Goal: Information Seeking & Learning: Compare options

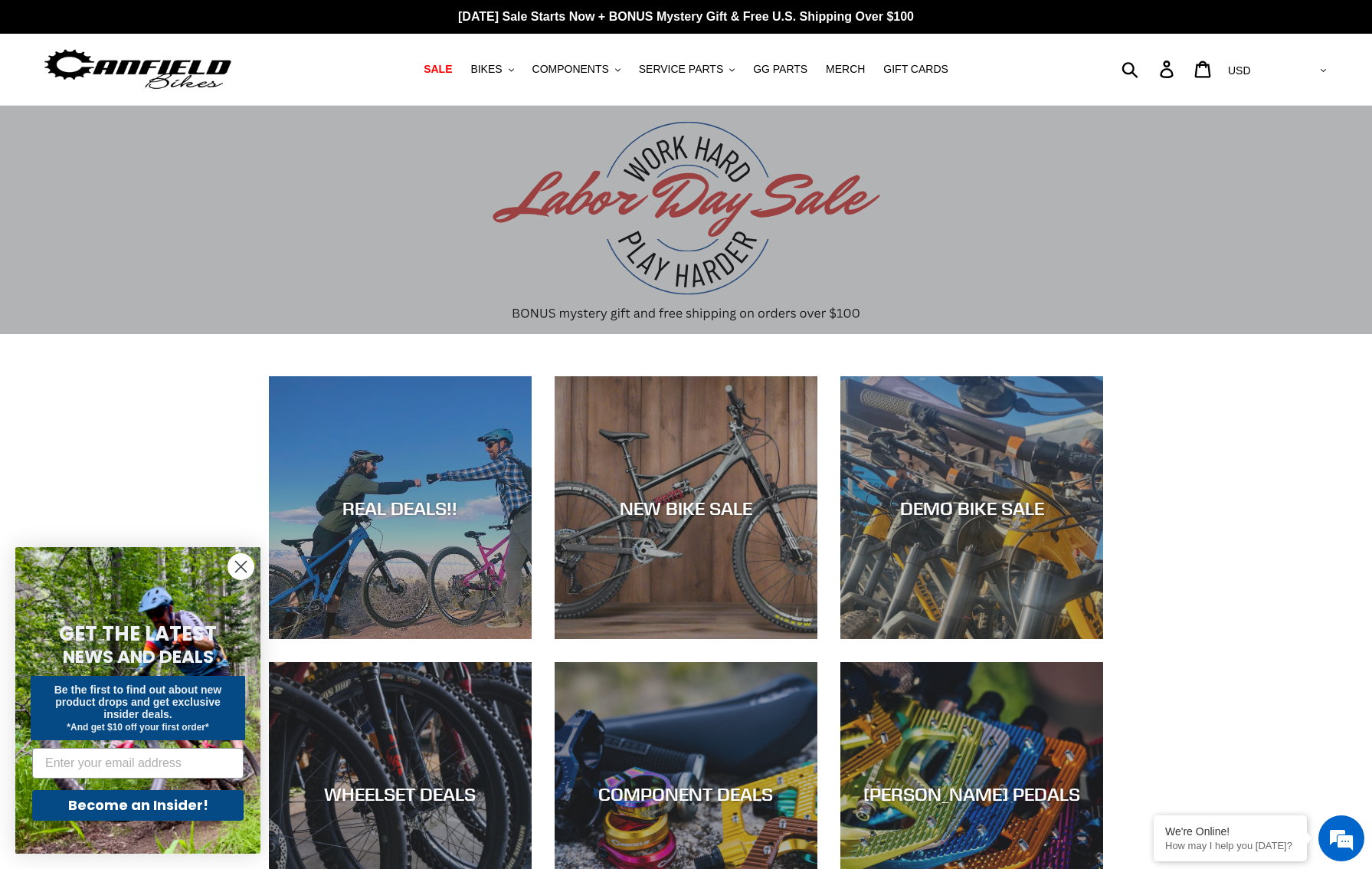
click at [500, 72] on span "BIKES" at bounding box center [486, 69] width 32 height 13
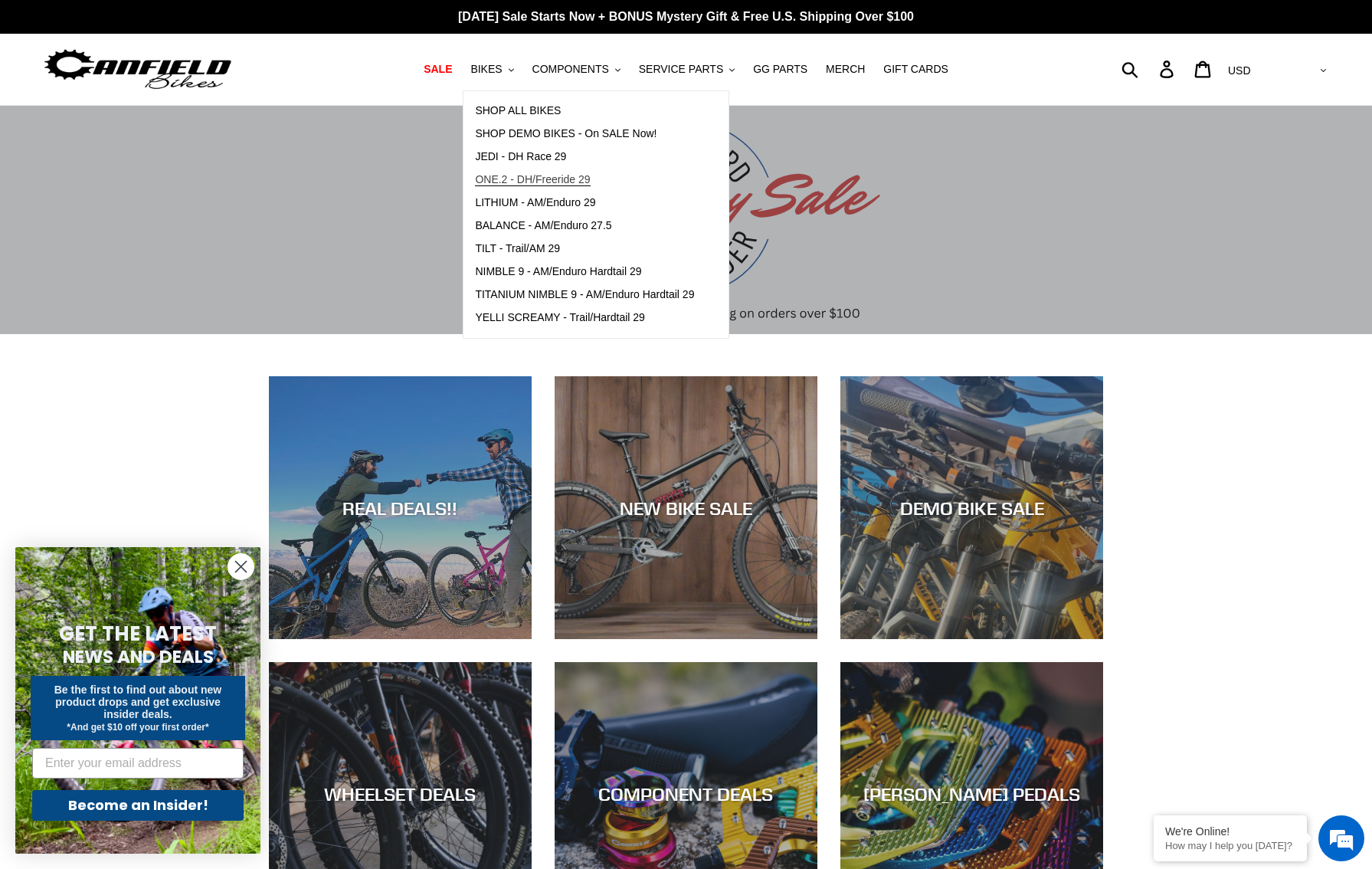
click at [544, 180] on span "ONE.2 - DH/Freeride 29" at bounding box center [532, 180] width 115 height 13
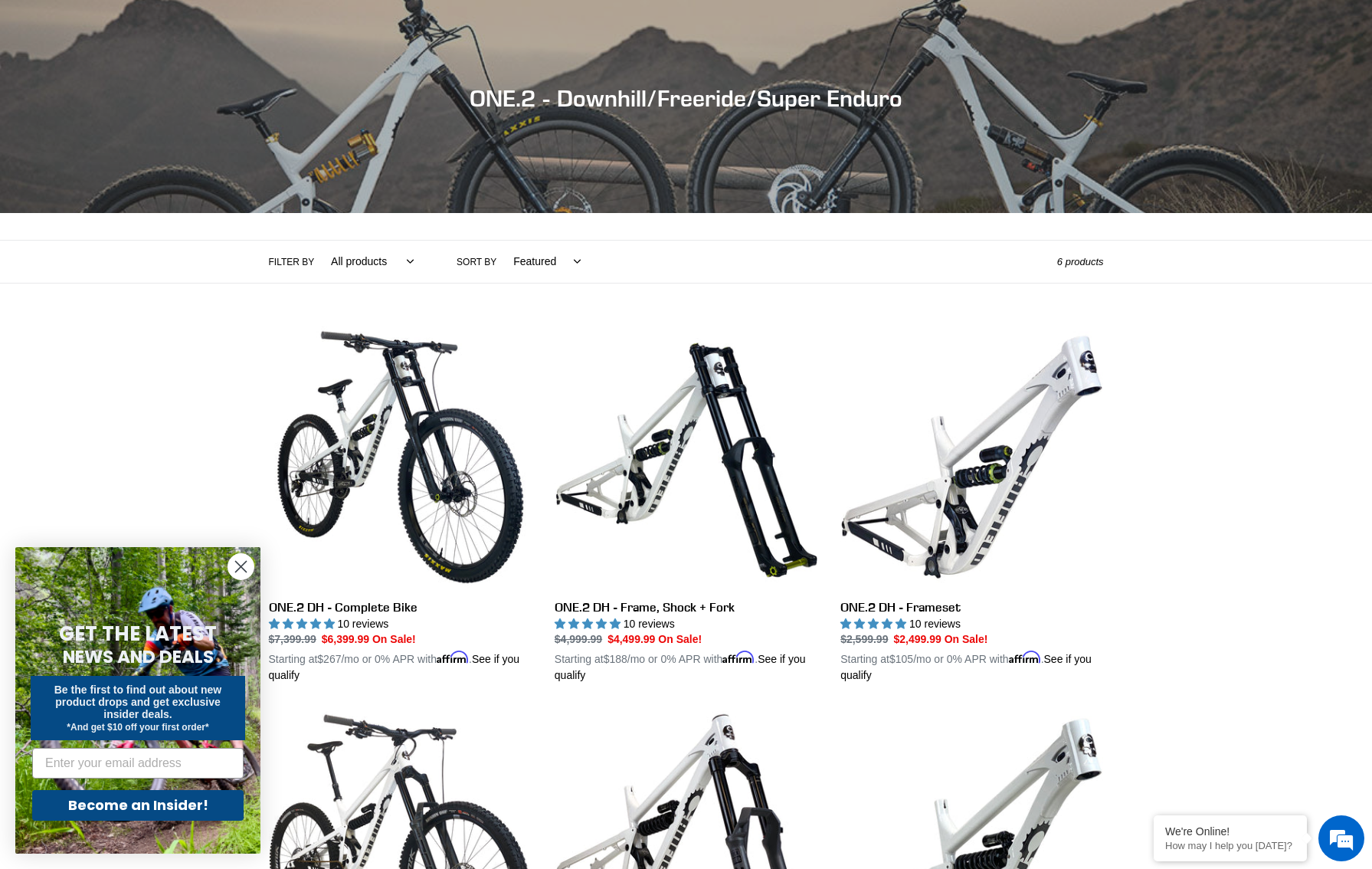
scroll to position [125, 0]
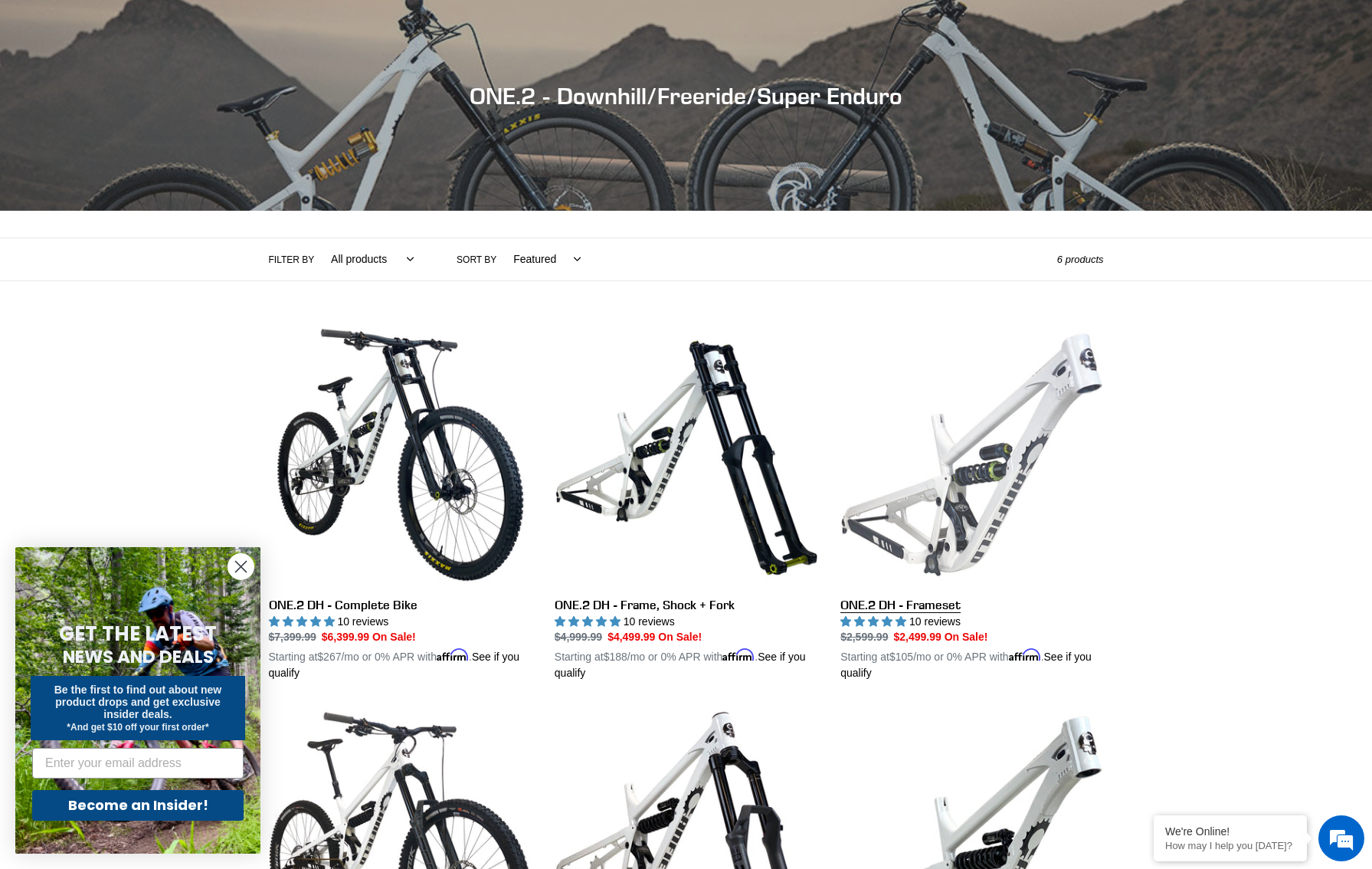
click at [1005, 486] on link "ONE.2 DH - Frameset" at bounding box center [972, 503] width 263 height 358
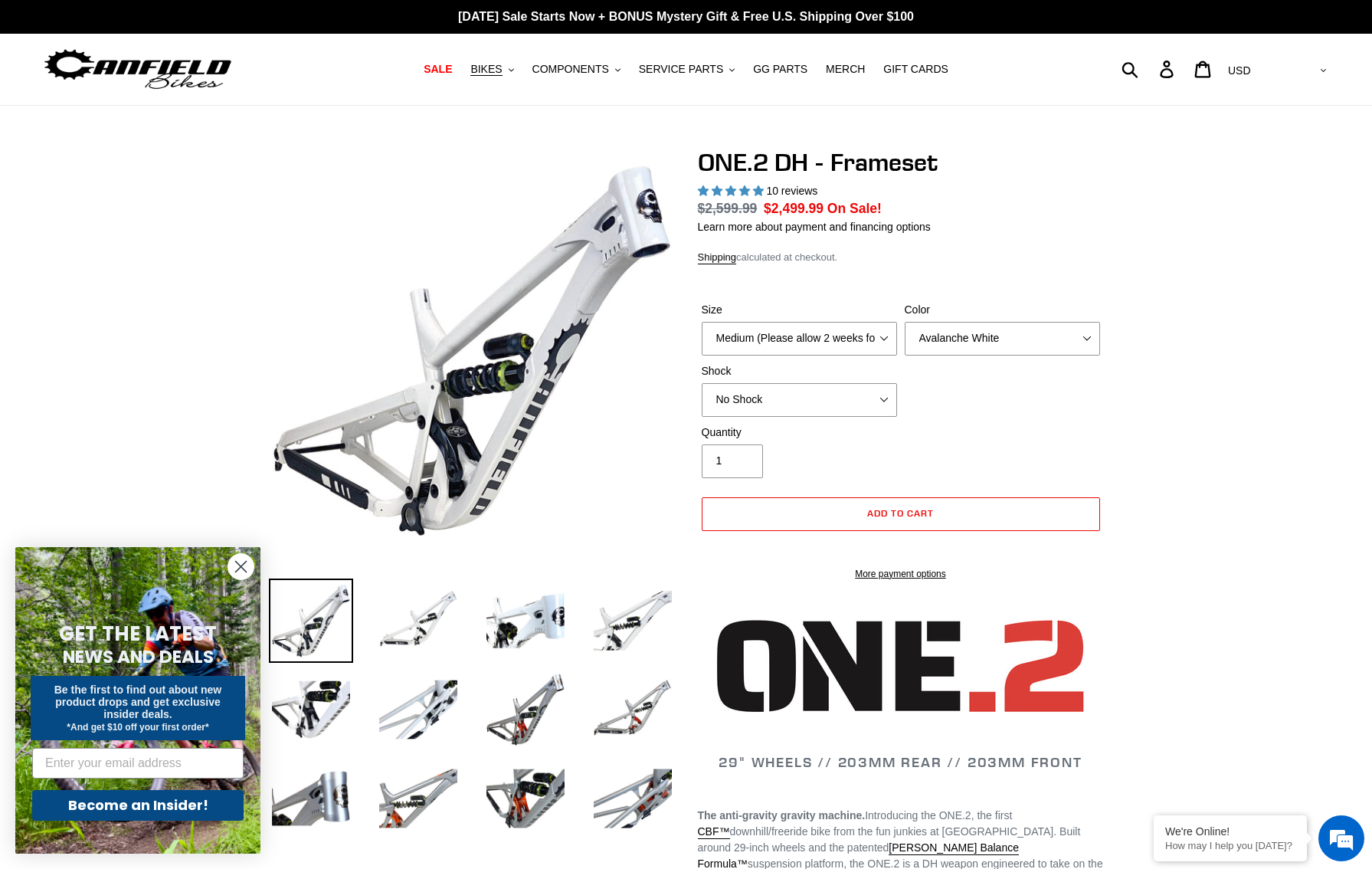
select select "highest-rating"
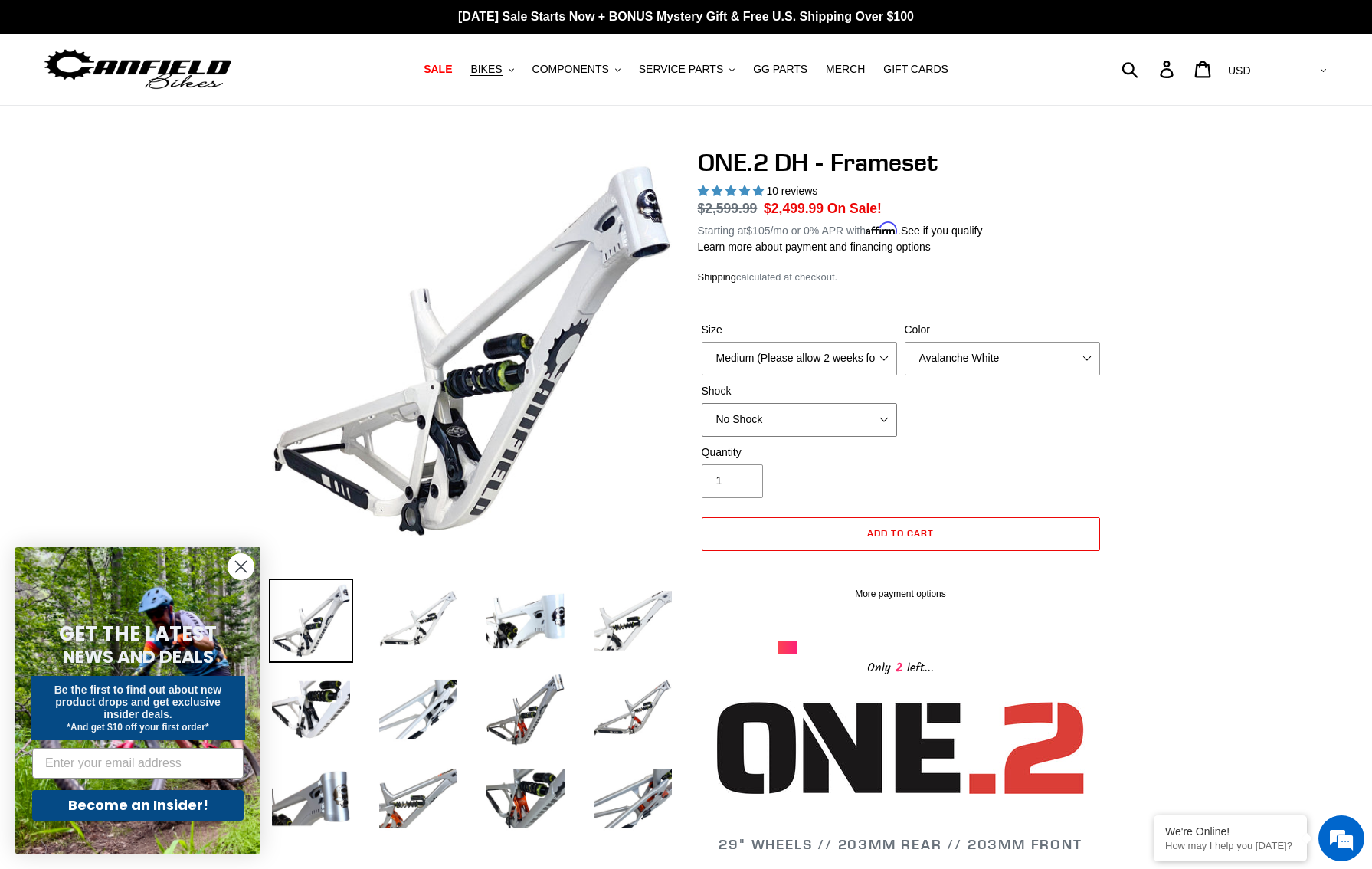
select select "Fox DHX2 Coil"
click option "Fox DHX2 Coil" at bounding box center [0, 0] width 0 height 0
select select "Bentonite Grey"
click option "Bentonite Grey" at bounding box center [0, 0] width 0 height 0
click at [531, 723] on img at bounding box center [525, 709] width 84 height 84
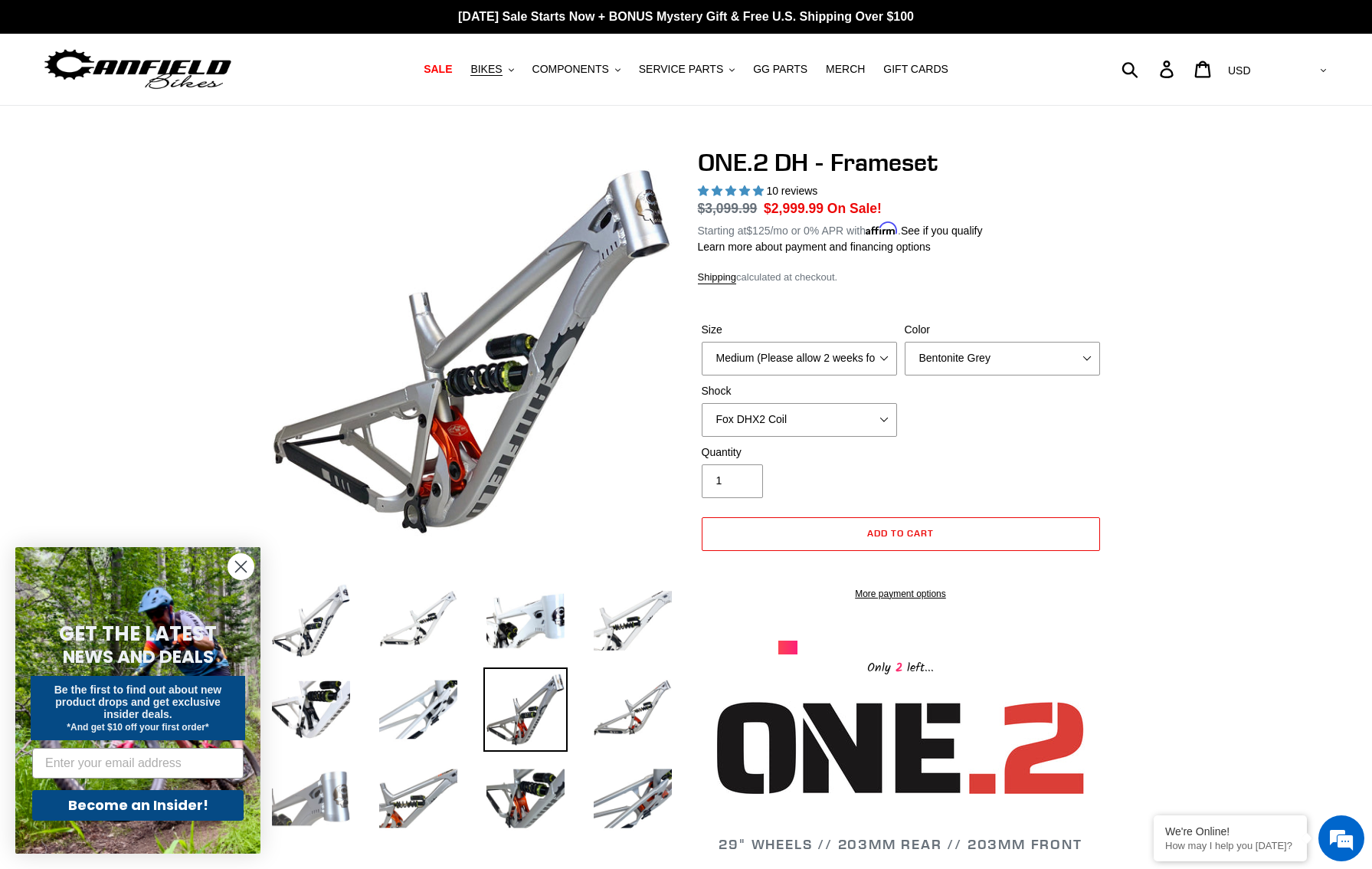
click at [339, 804] on img at bounding box center [310, 798] width 84 height 84
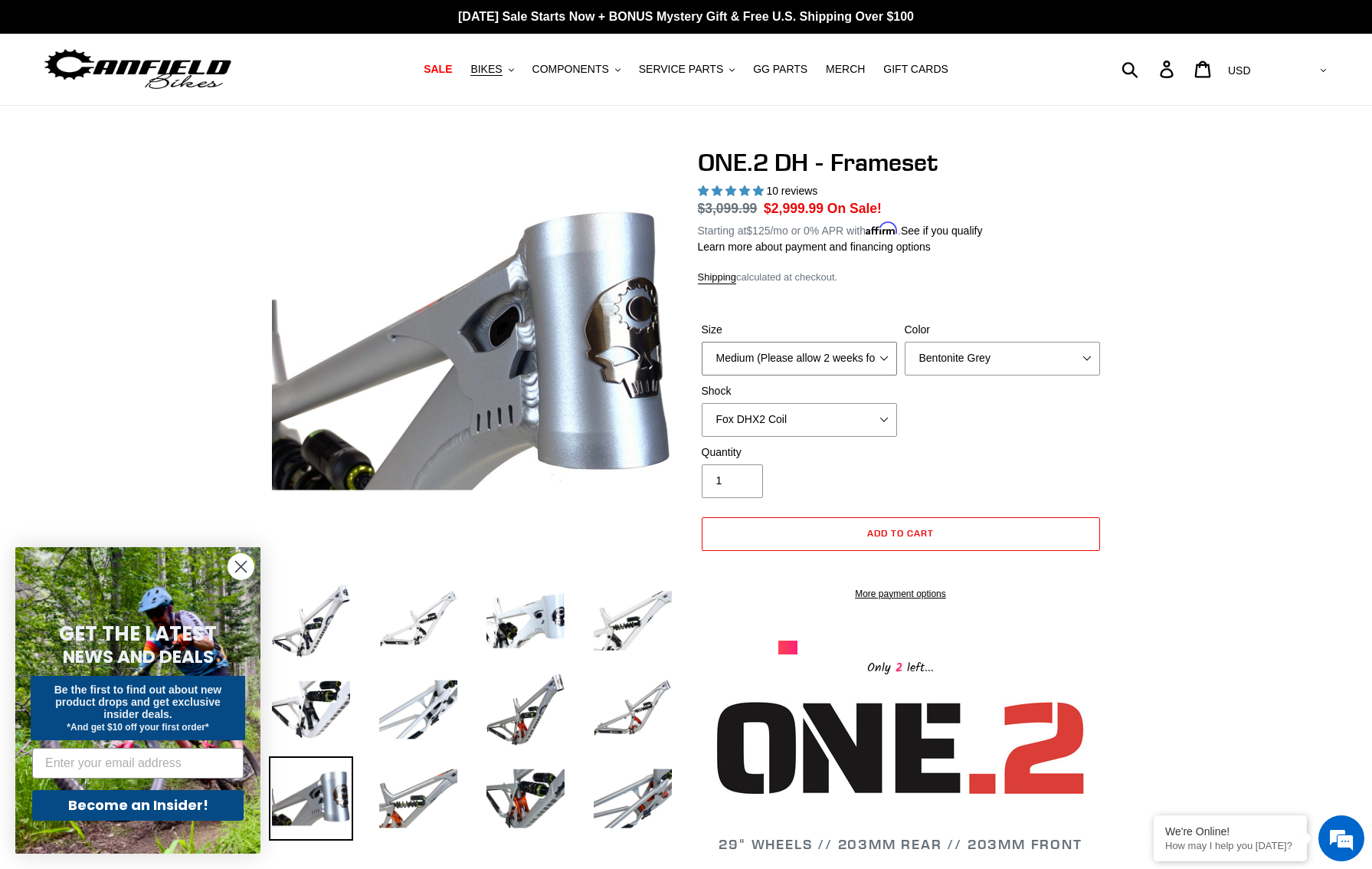
select select "Large (Sold Out)"
click option "Large (Sold Out)" at bounding box center [0, 0] width 0 height 0
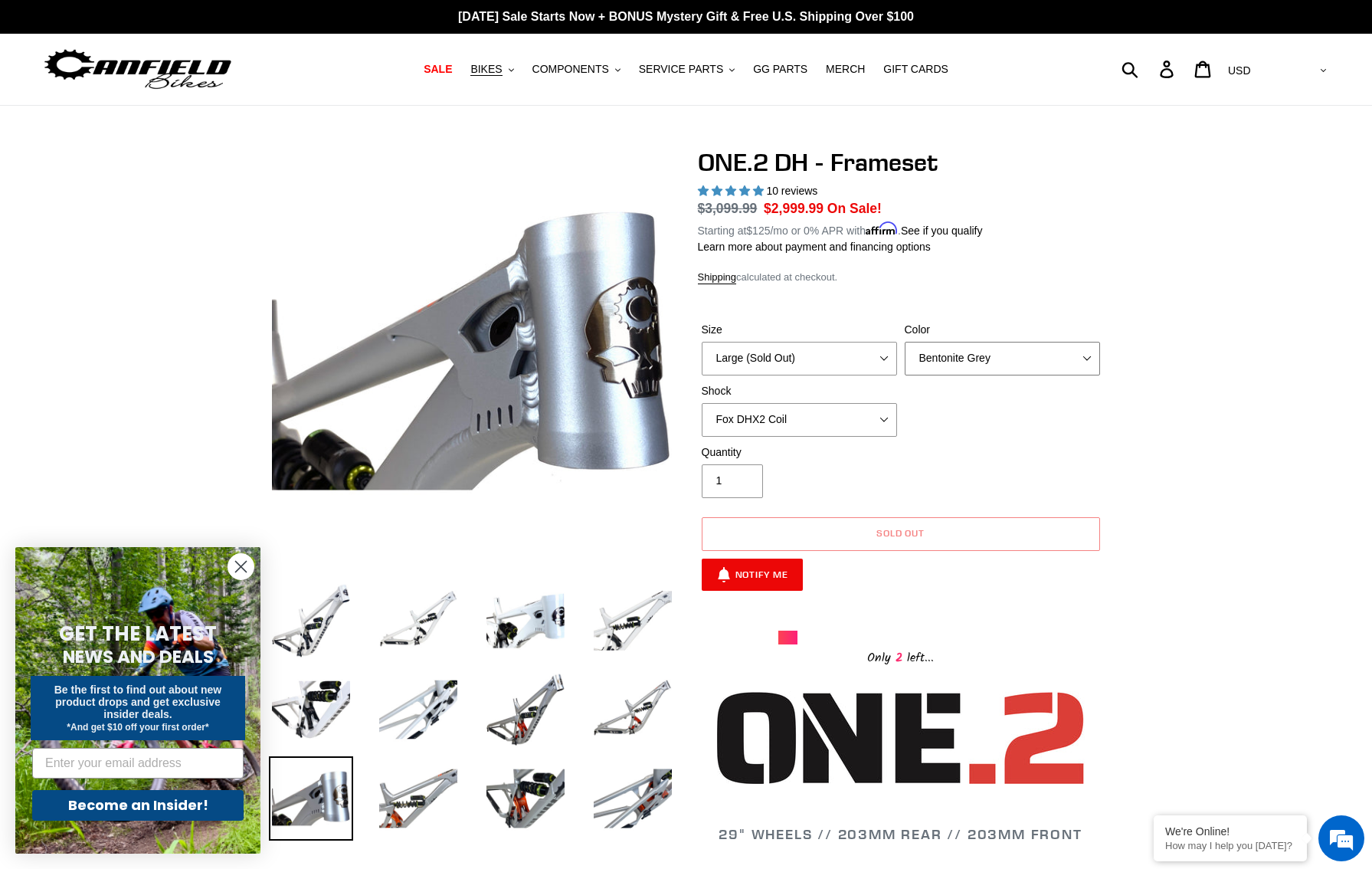
select select "Avalanche White"
click option "Avalanche White" at bounding box center [0, 0] width 0 height 0
click at [436, 616] on img at bounding box center [418, 620] width 84 height 84
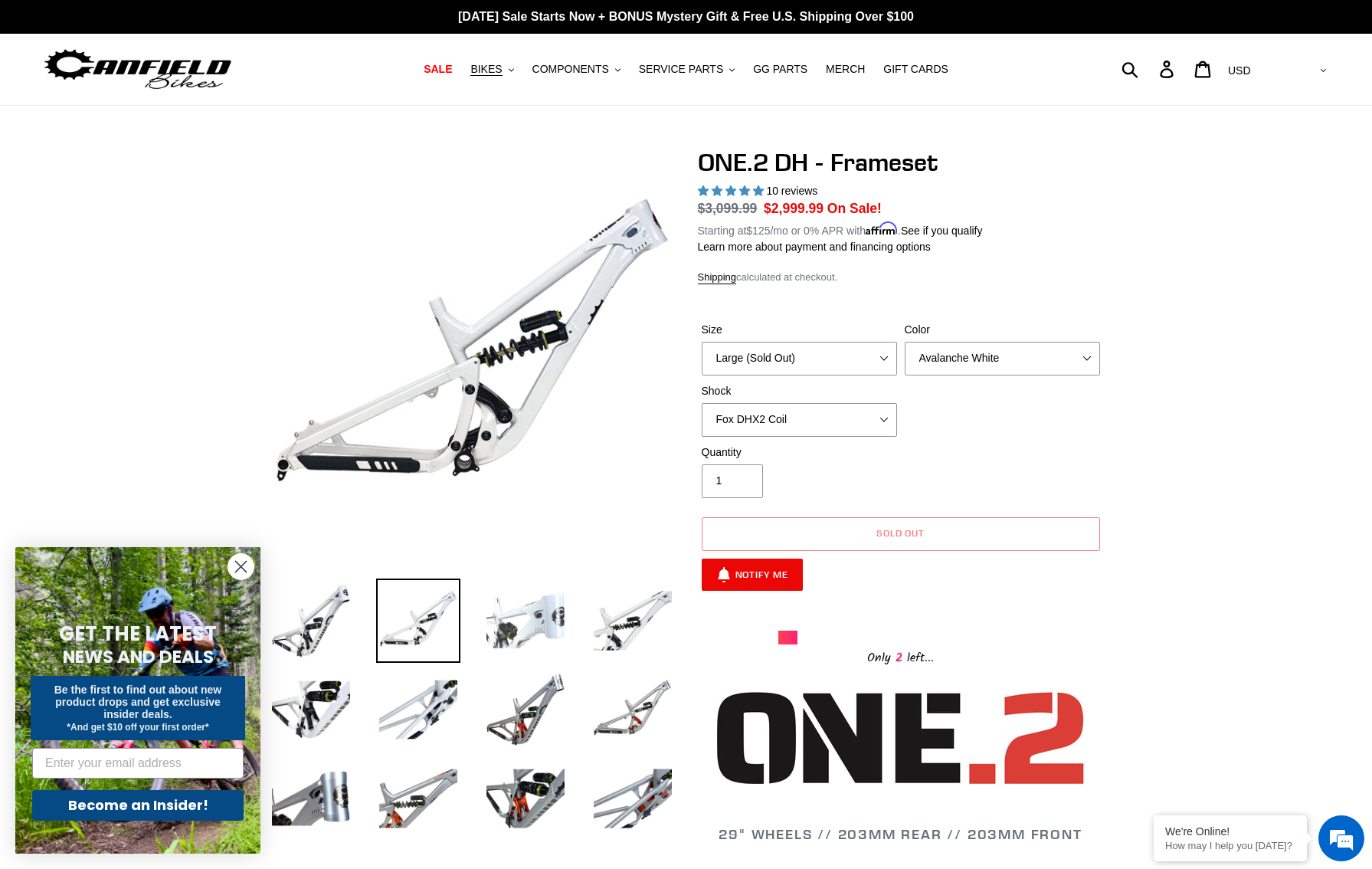
click at [543, 622] on img at bounding box center [525, 620] width 84 height 84
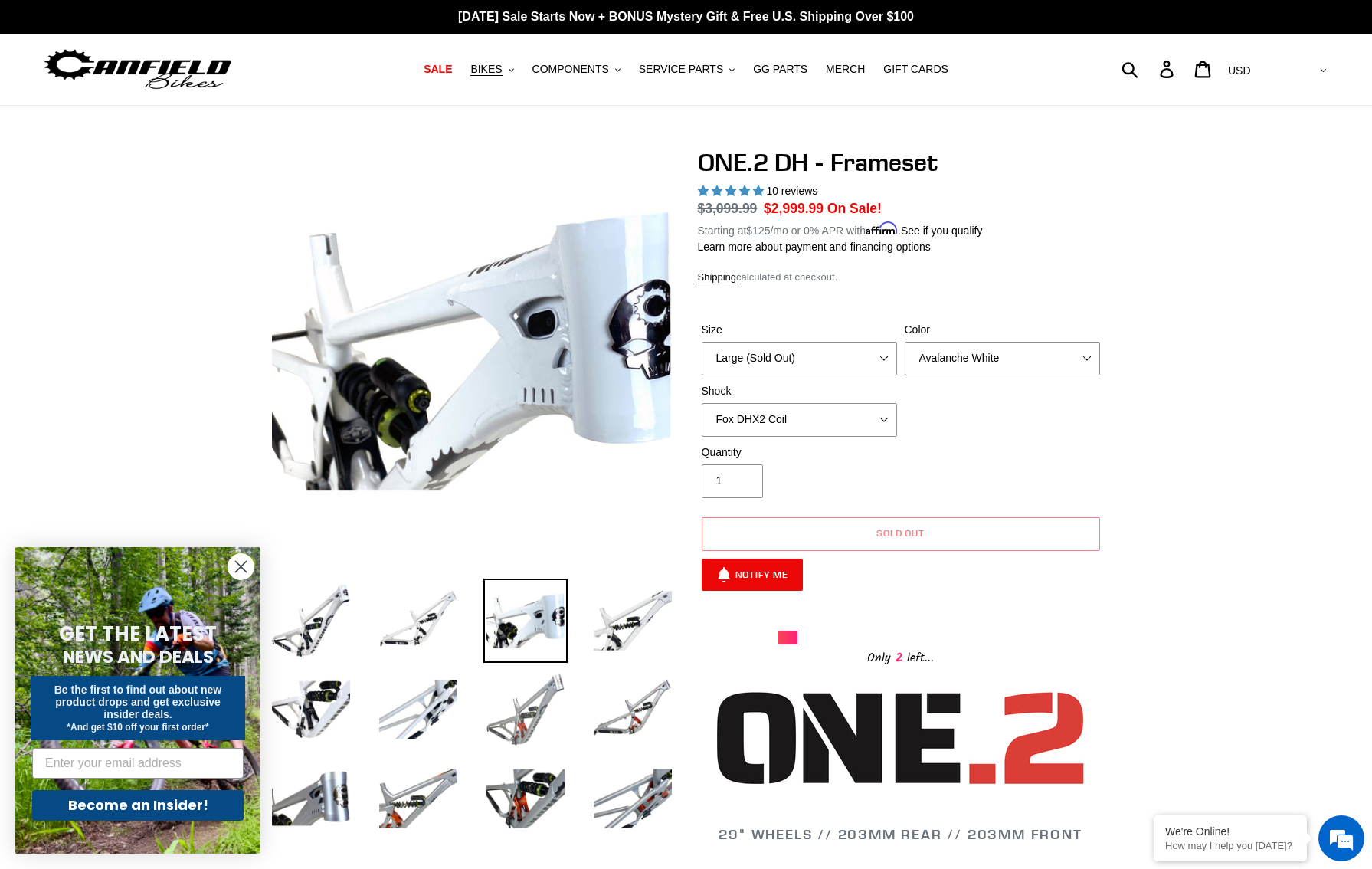
click at [554, 692] on img at bounding box center [525, 709] width 84 height 84
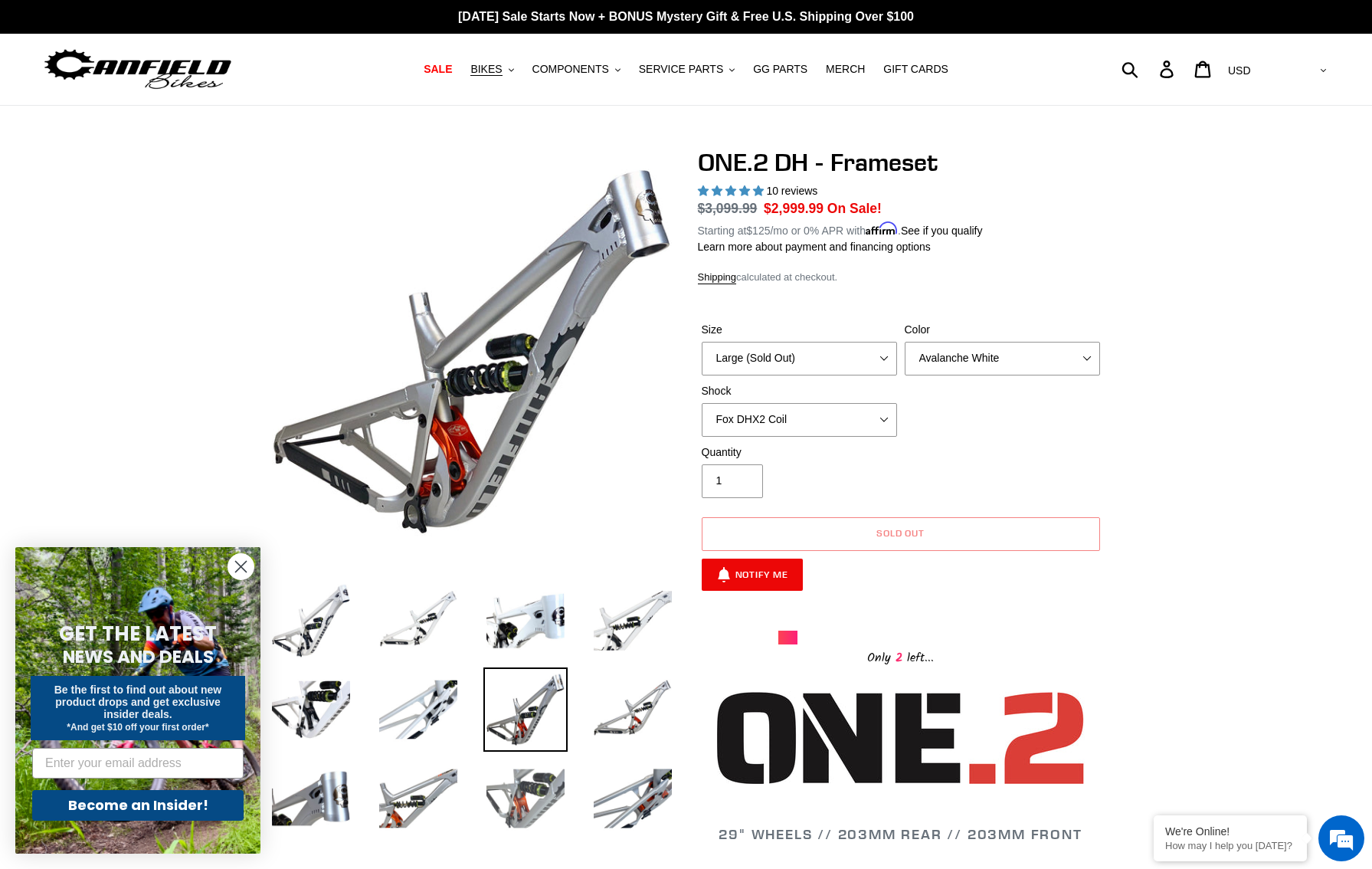
click at [533, 802] on img at bounding box center [525, 798] width 84 height 84
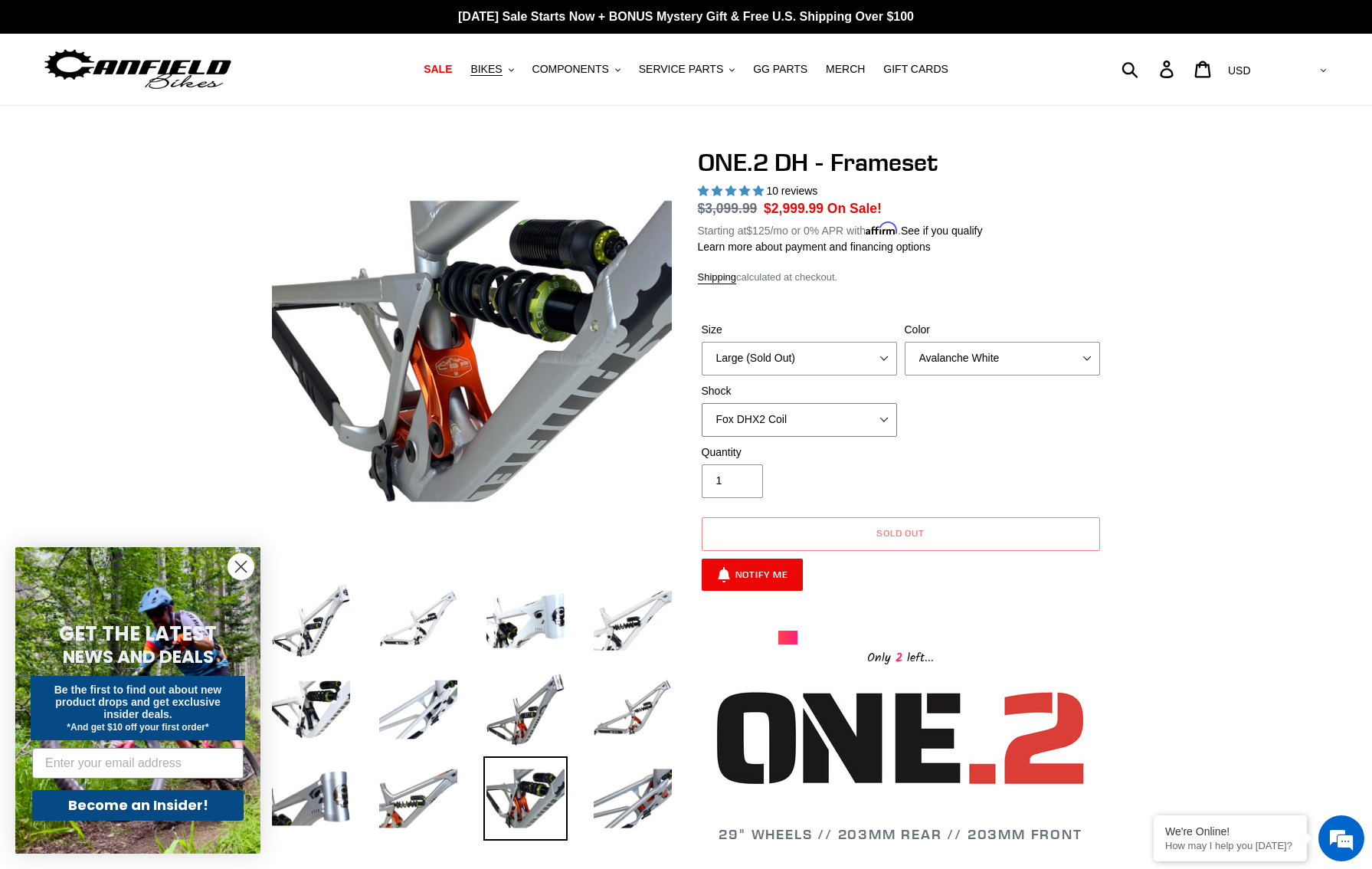
select select "RockShox Vivid Coil"
click option "RockShox Vivid Coil" at bounding box center [0, 0] width 0 height 0
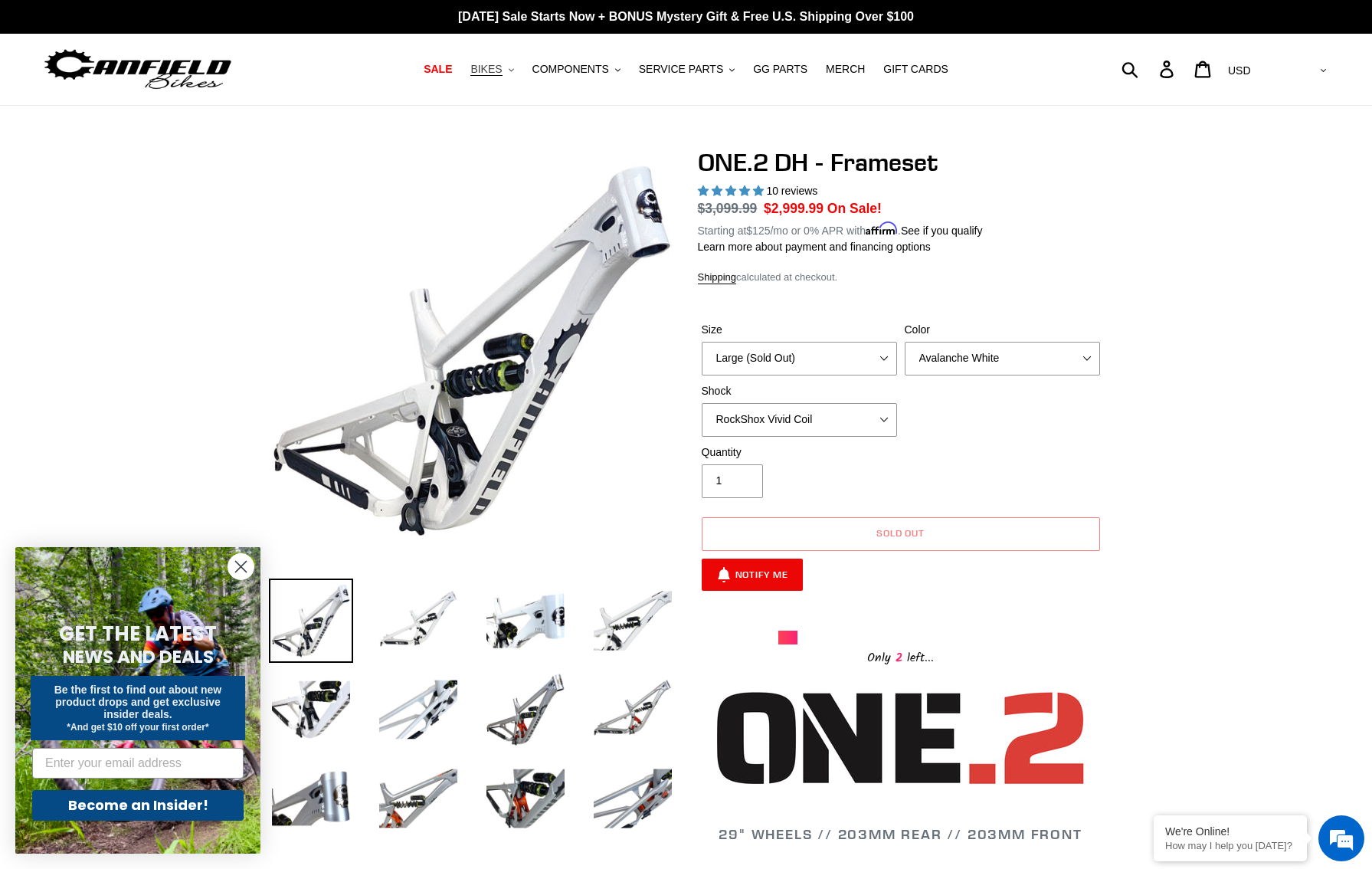
click at [501, 69] on span "BIKES" at bounding box center [486, 69] width 32 height 13
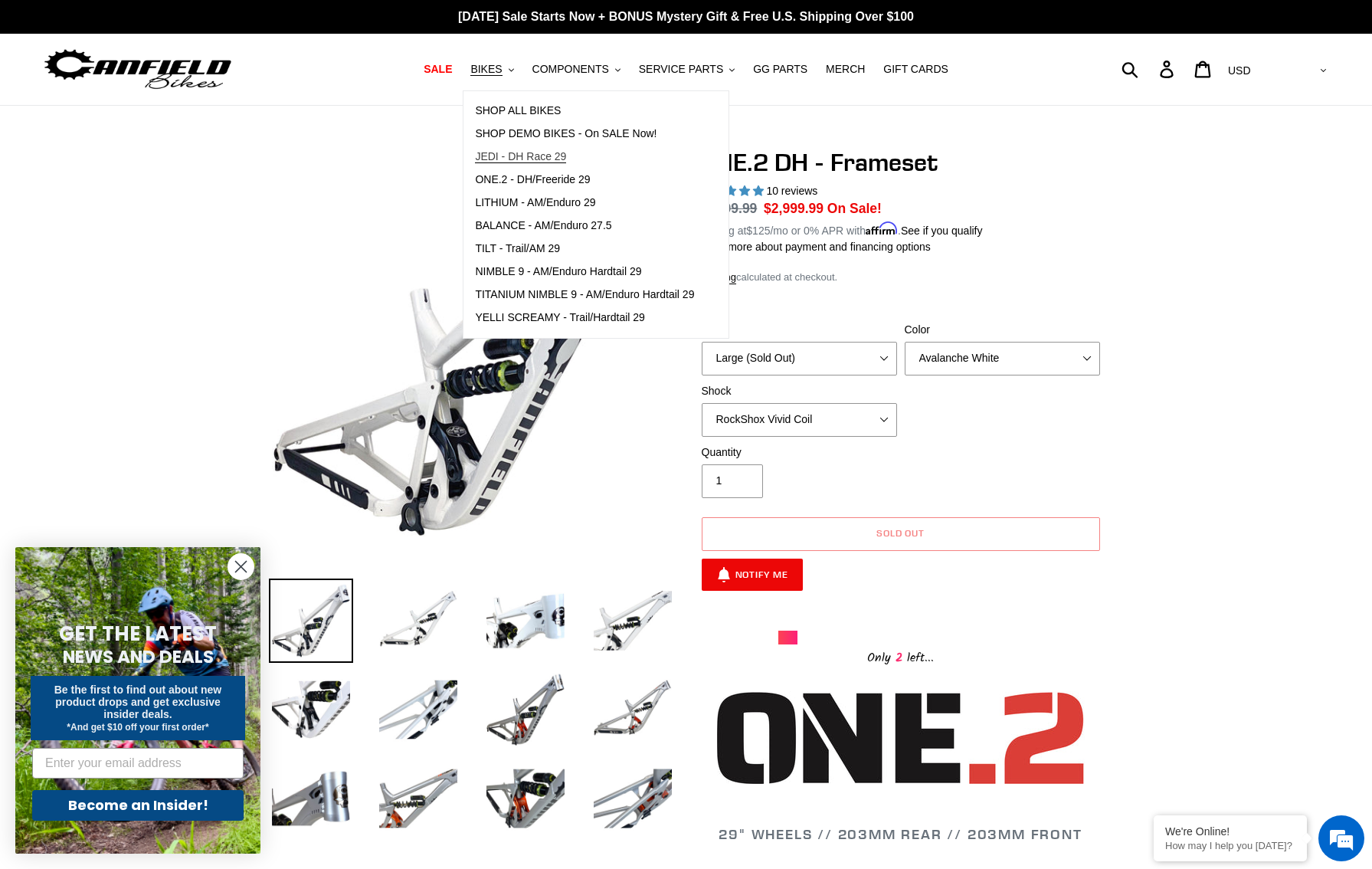
click at [494, 154] on span "JEDI - DH Race 29" at bounding box center [521, 157] width 91 height 13
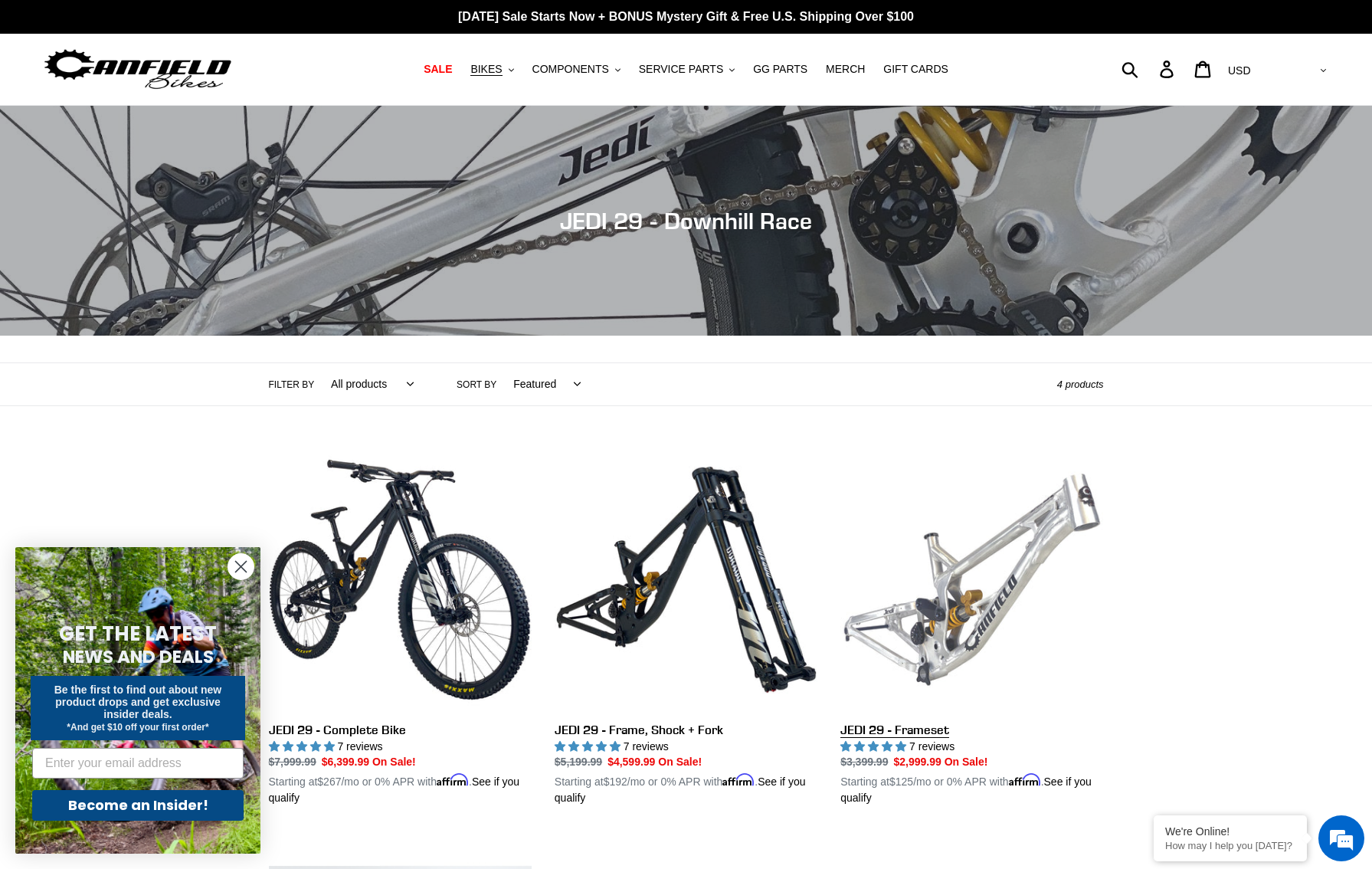
click at [1020, 590] on link "JEDI 29 - Frameset" at bounding box center [972, 627] width 263 height 358
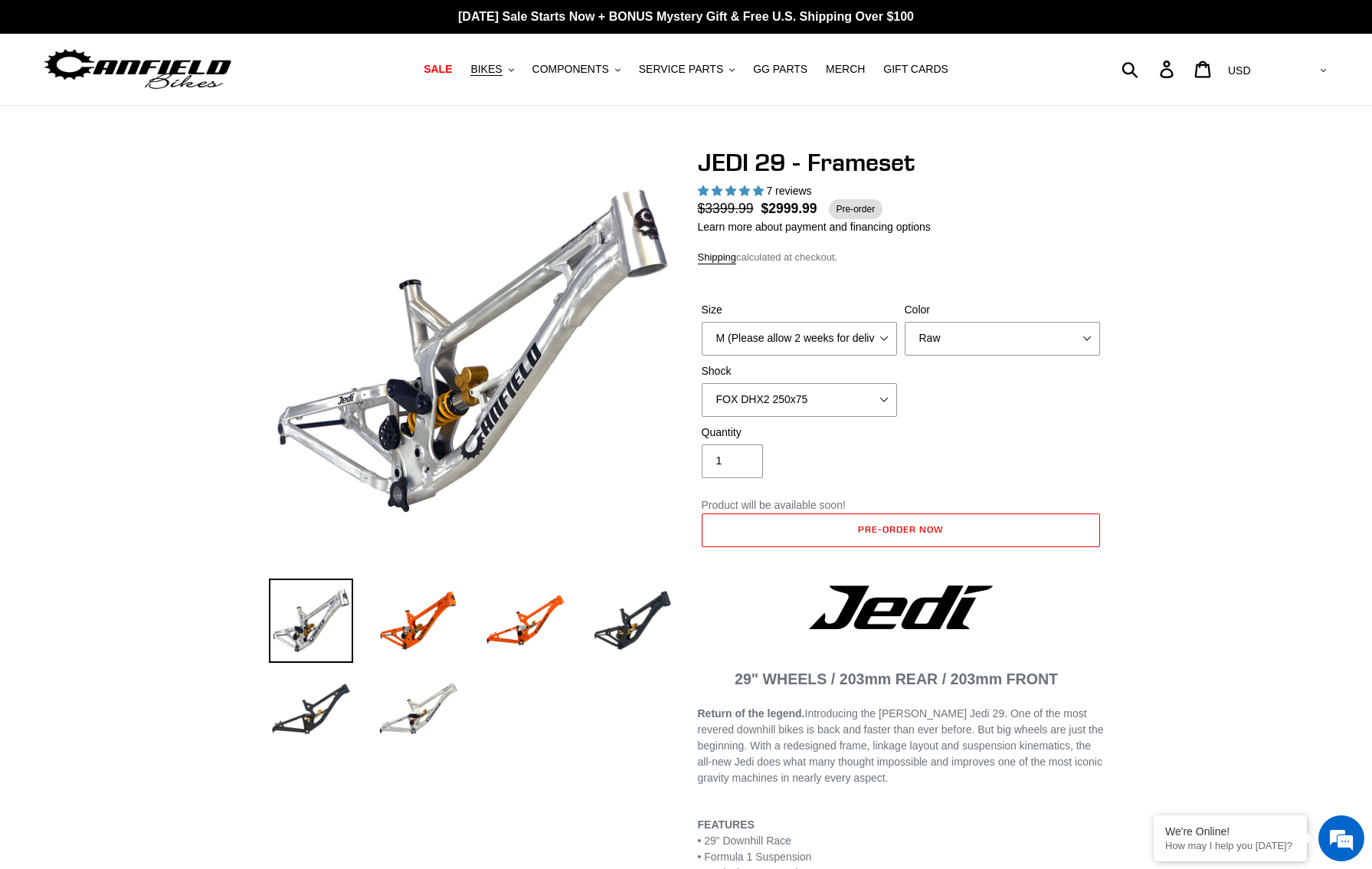
select select "highest-rating"
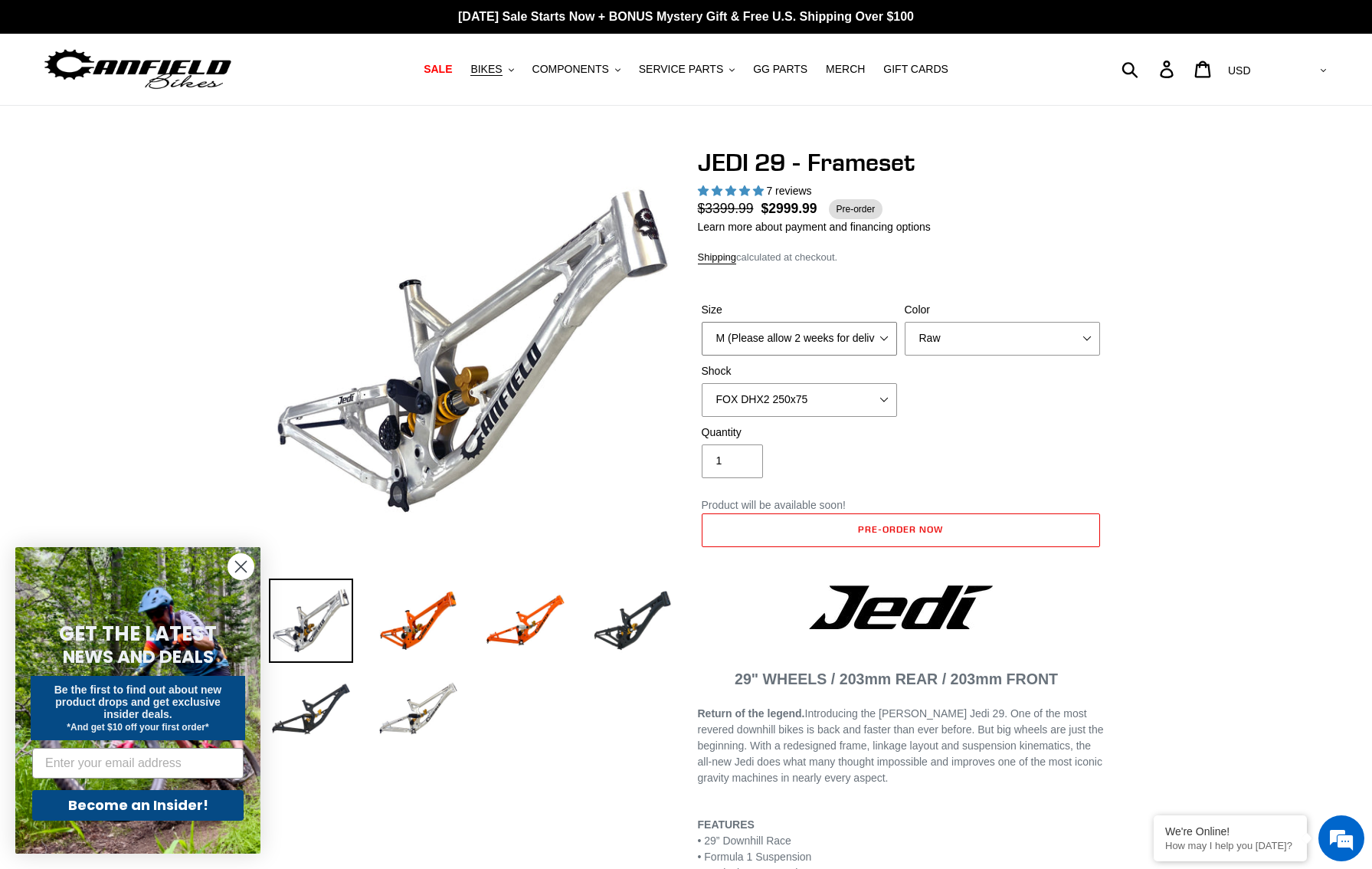
select select "L (Please allow 2 weeks for delivery)"
click option "L (Please allow 2 weeks for delivery)" at bounding box center [0, 0] width 0 height 0
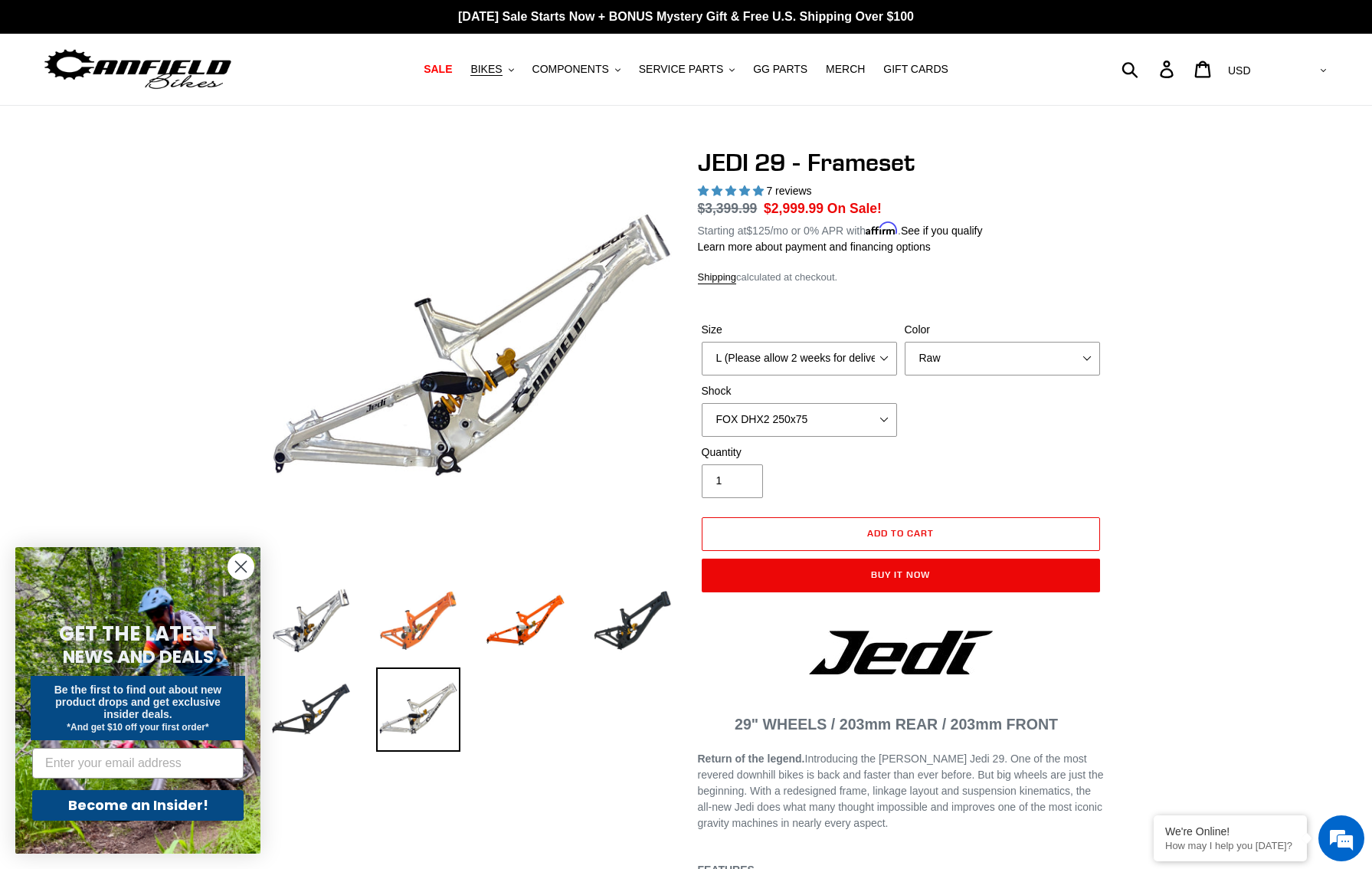
click at [435, 620] on img at bounding box center [418, 620] width 84 height 84
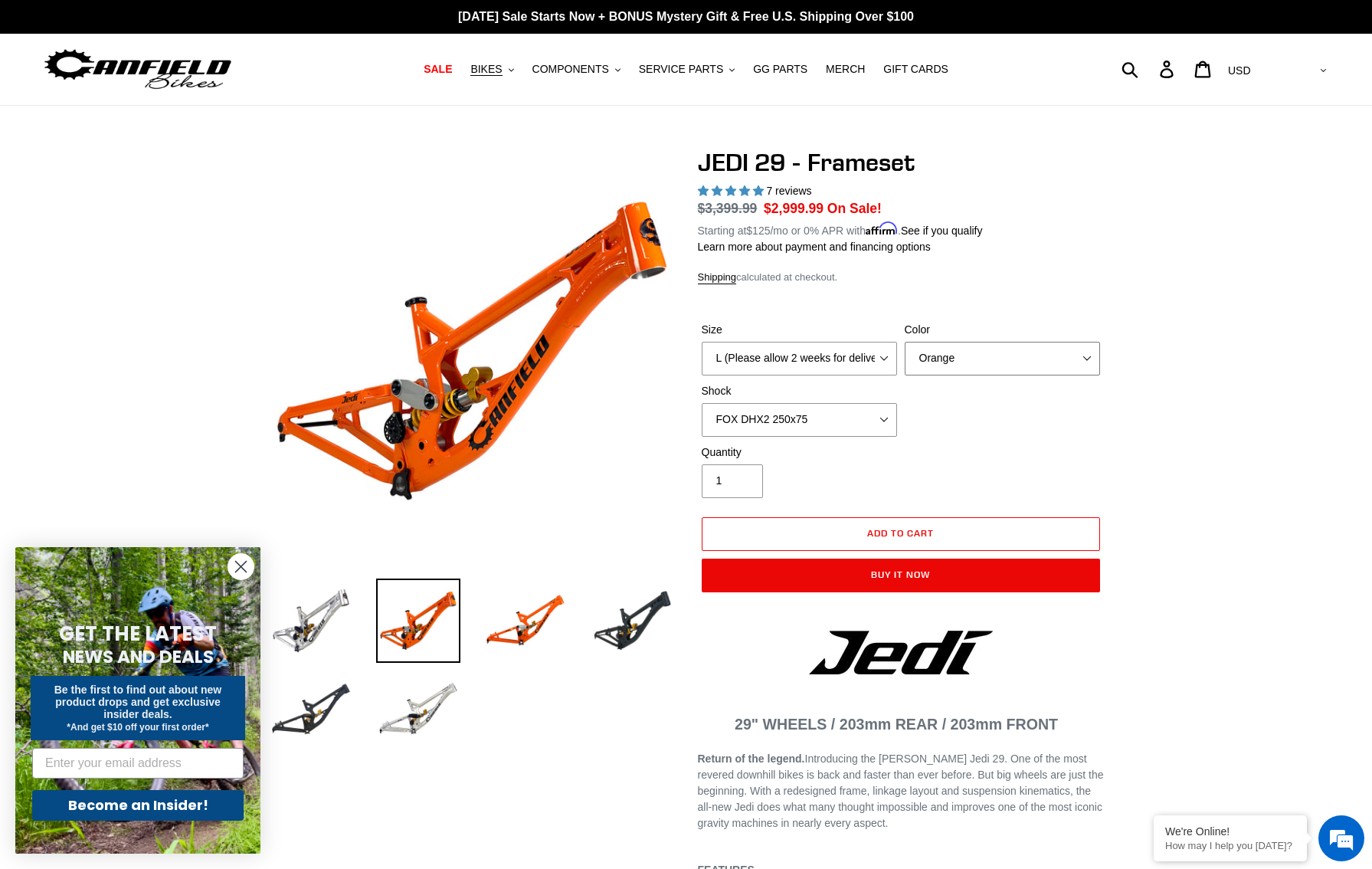
click option "Orange" at bounding box center [0, 0] width 0 height 0
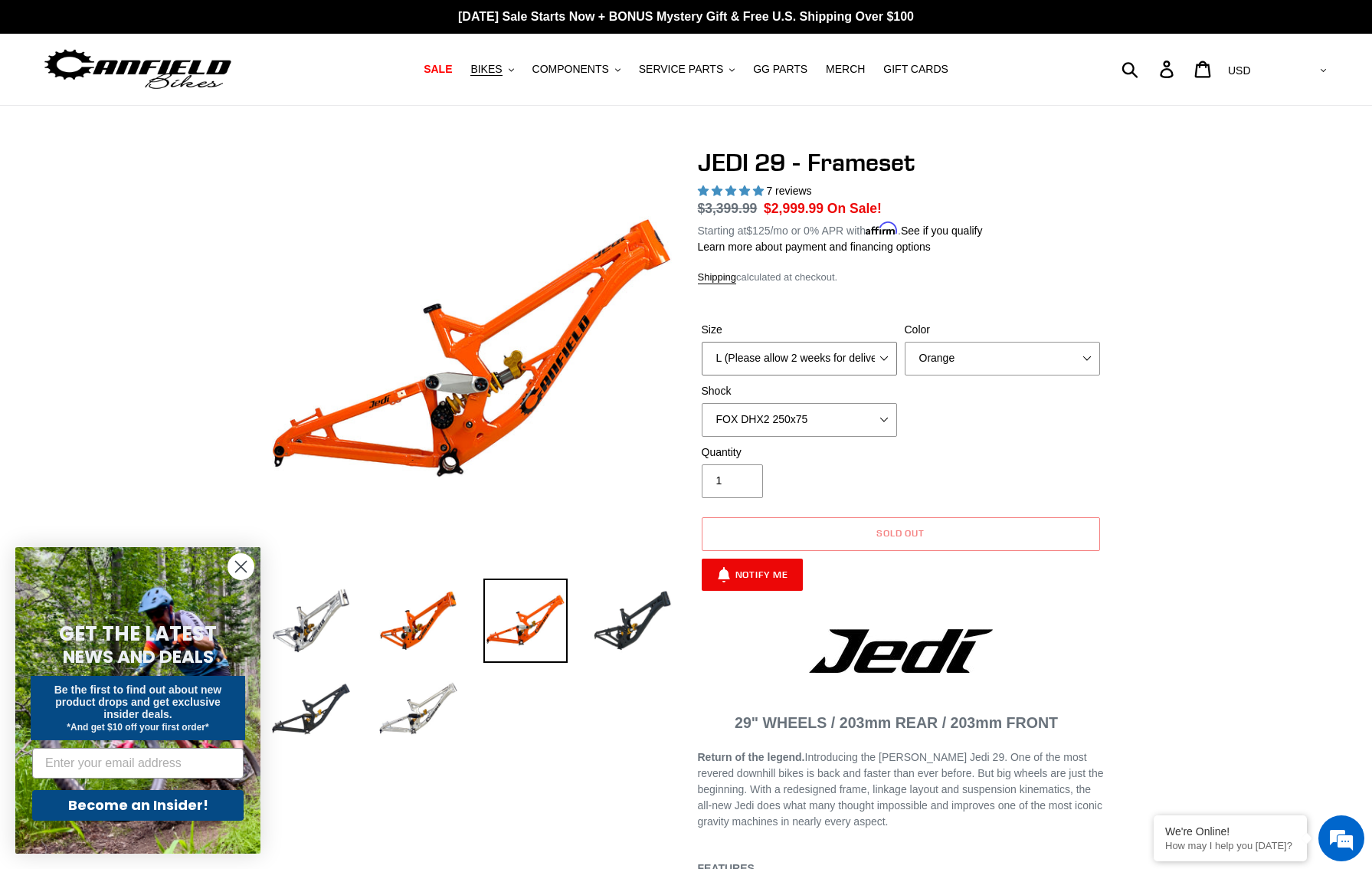
click option "L (Please allow 2 weeks for delivery)" at bounding box center [0, 0] width 0 height 0
click option "FOX DHX2 250x75" at bounding box center [0, 0] width 0 height 0
select select "Raw"
click option "Raw" at bounding box center [0, 0] width 0 height 0
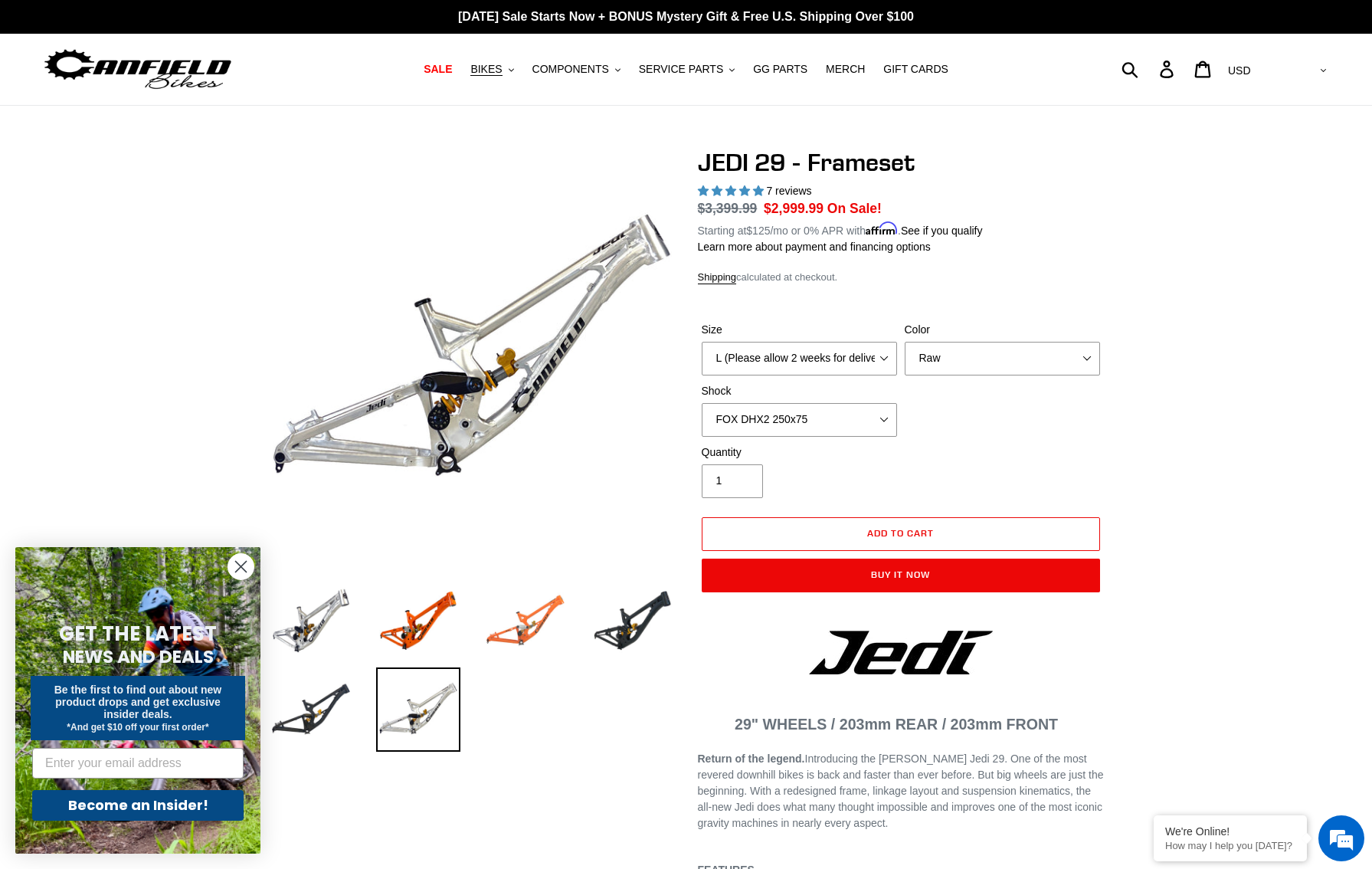
click at [522, 634] on img at bounding box center [525, 620] width 84 height 84
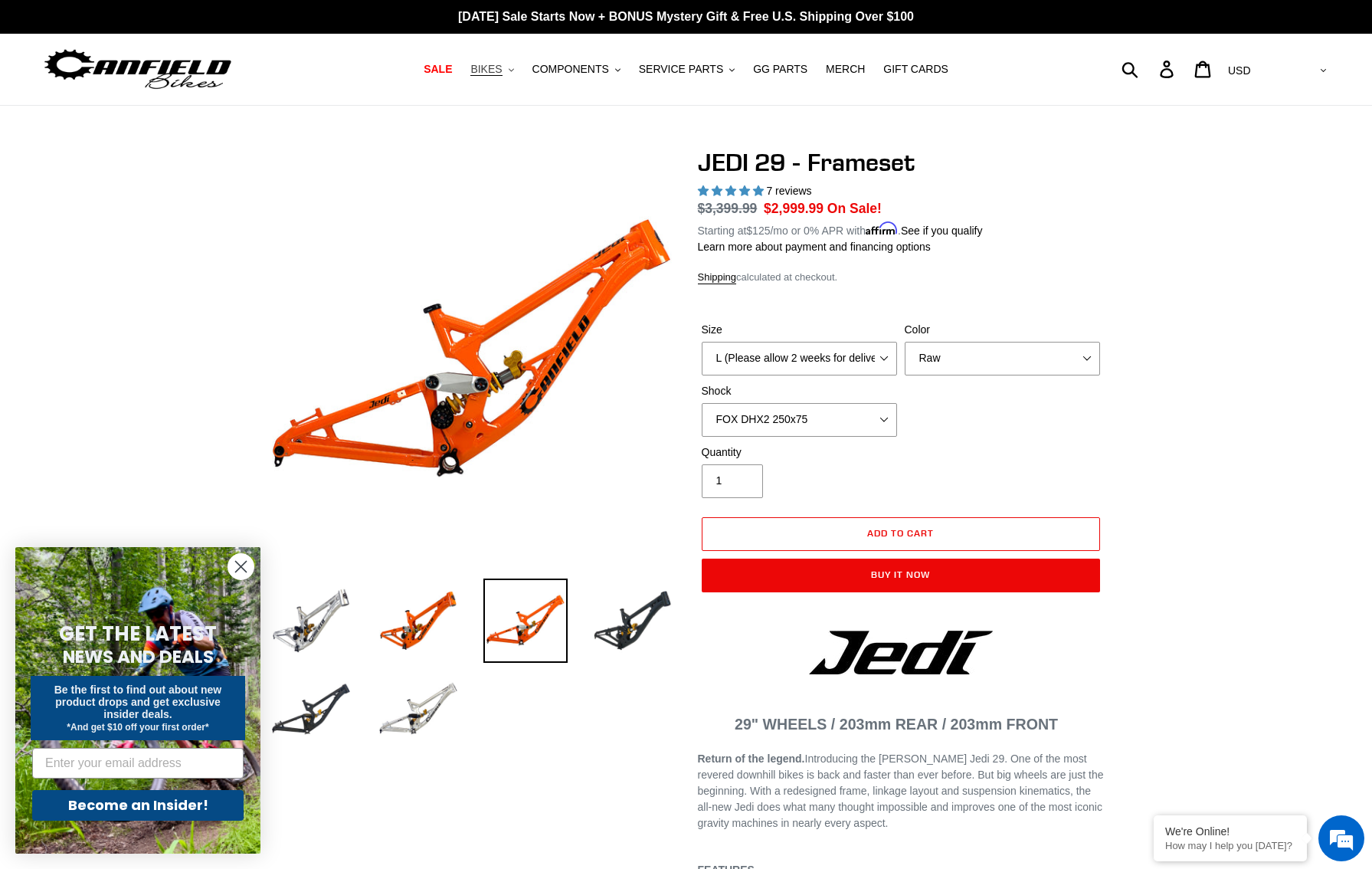
click at [497, 72] on span "BIKES" at bounding box center [486, 69] width 32 height 13
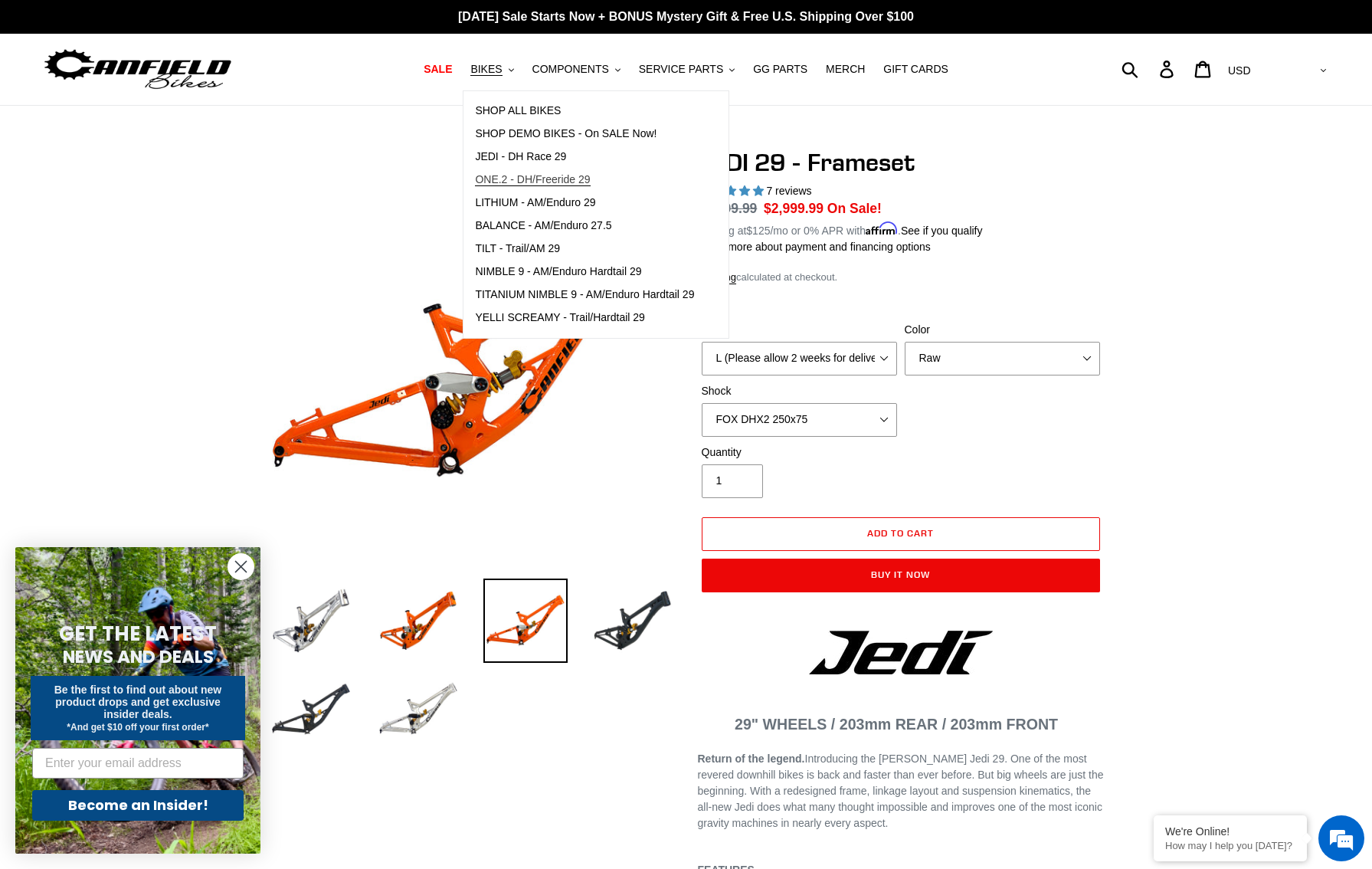
click at [497, 179] on span "ONE.2 - DH/Freeride 29" at bounding box center [532, 180] width 115 height 13
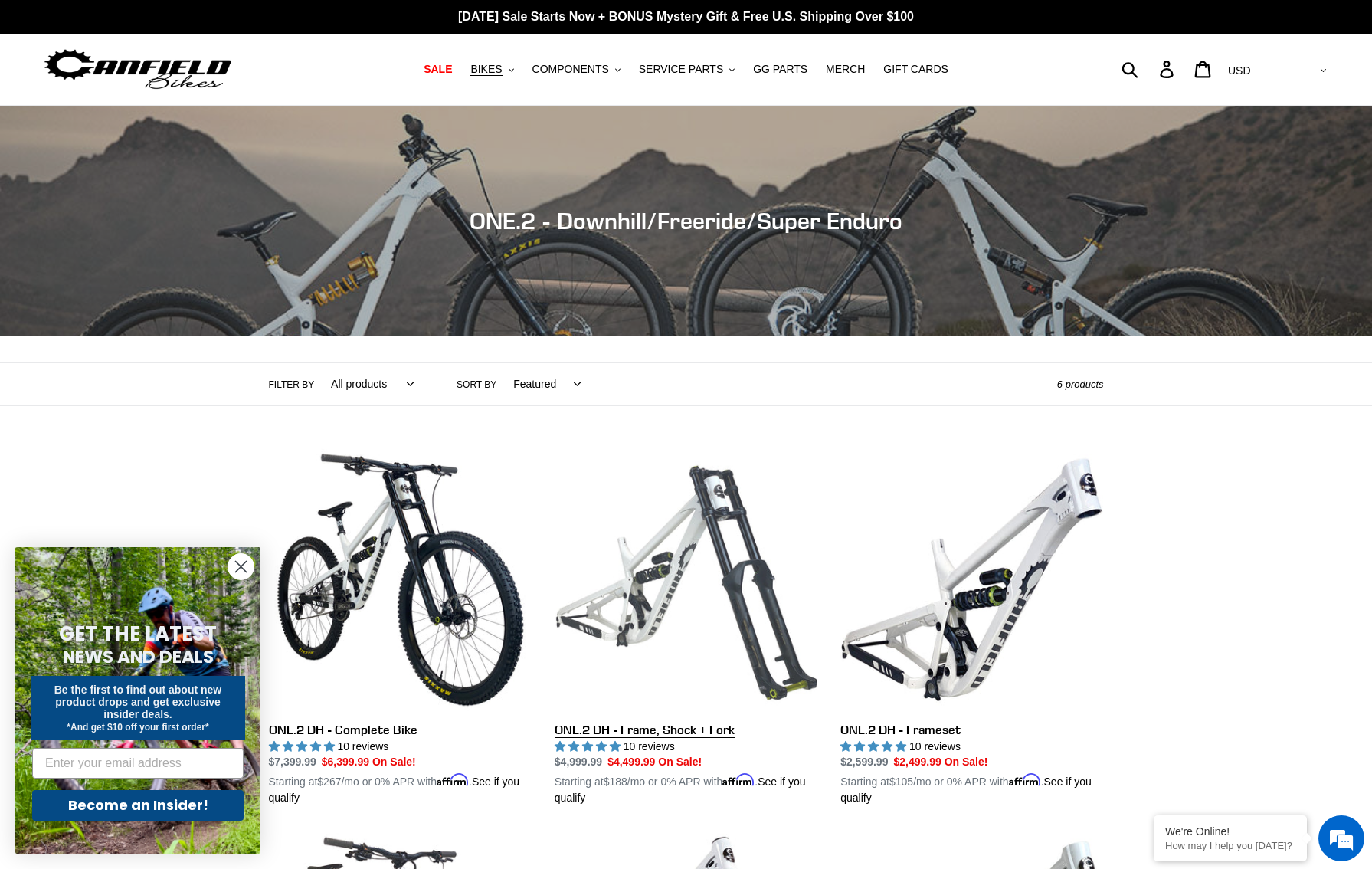
click at [725, 563] on link "ONE.2 DH - Frame, Shock + Fork" at bounding box center [686, 627] width 263 height 358
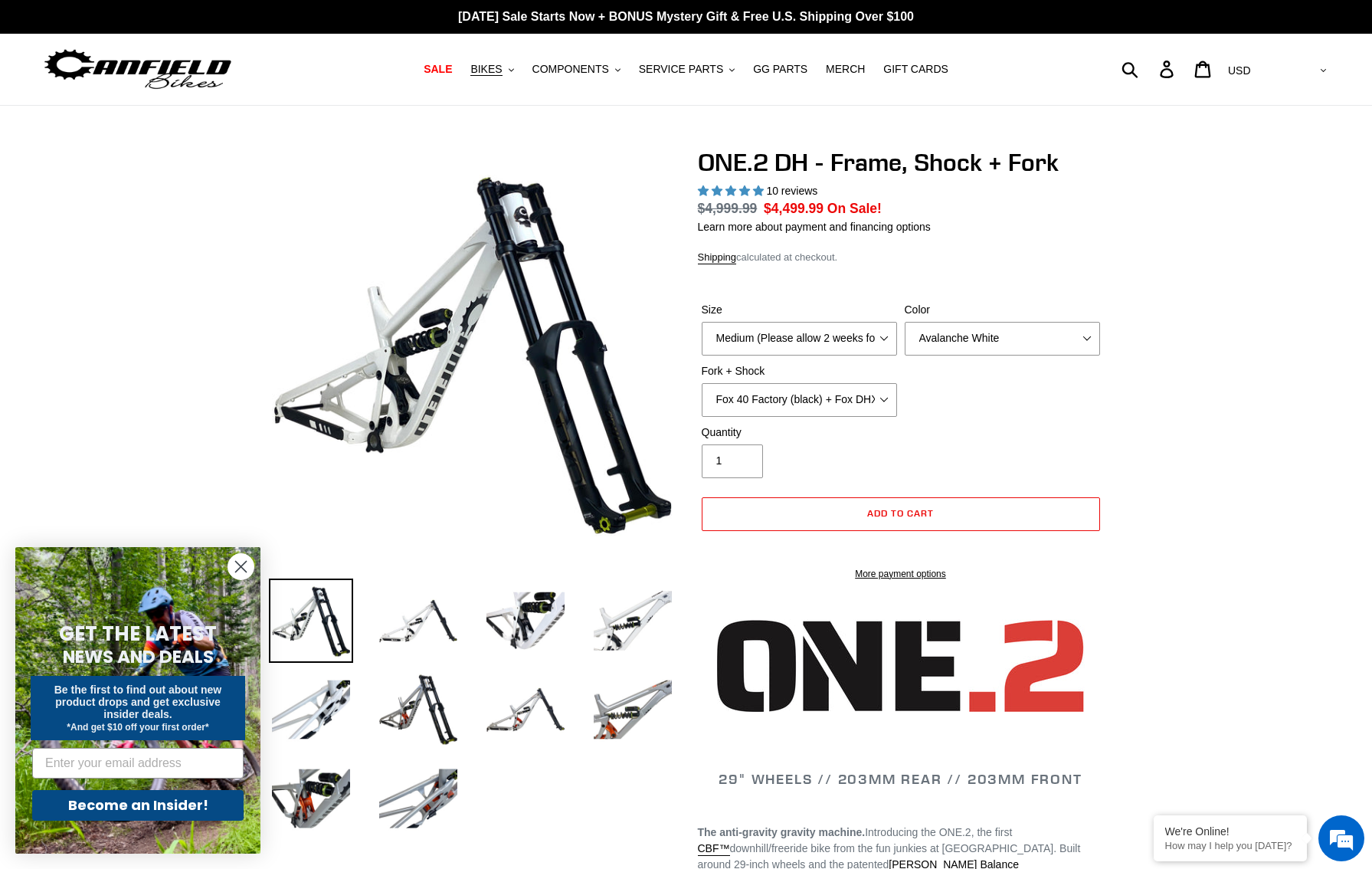
select select "highest-rating"
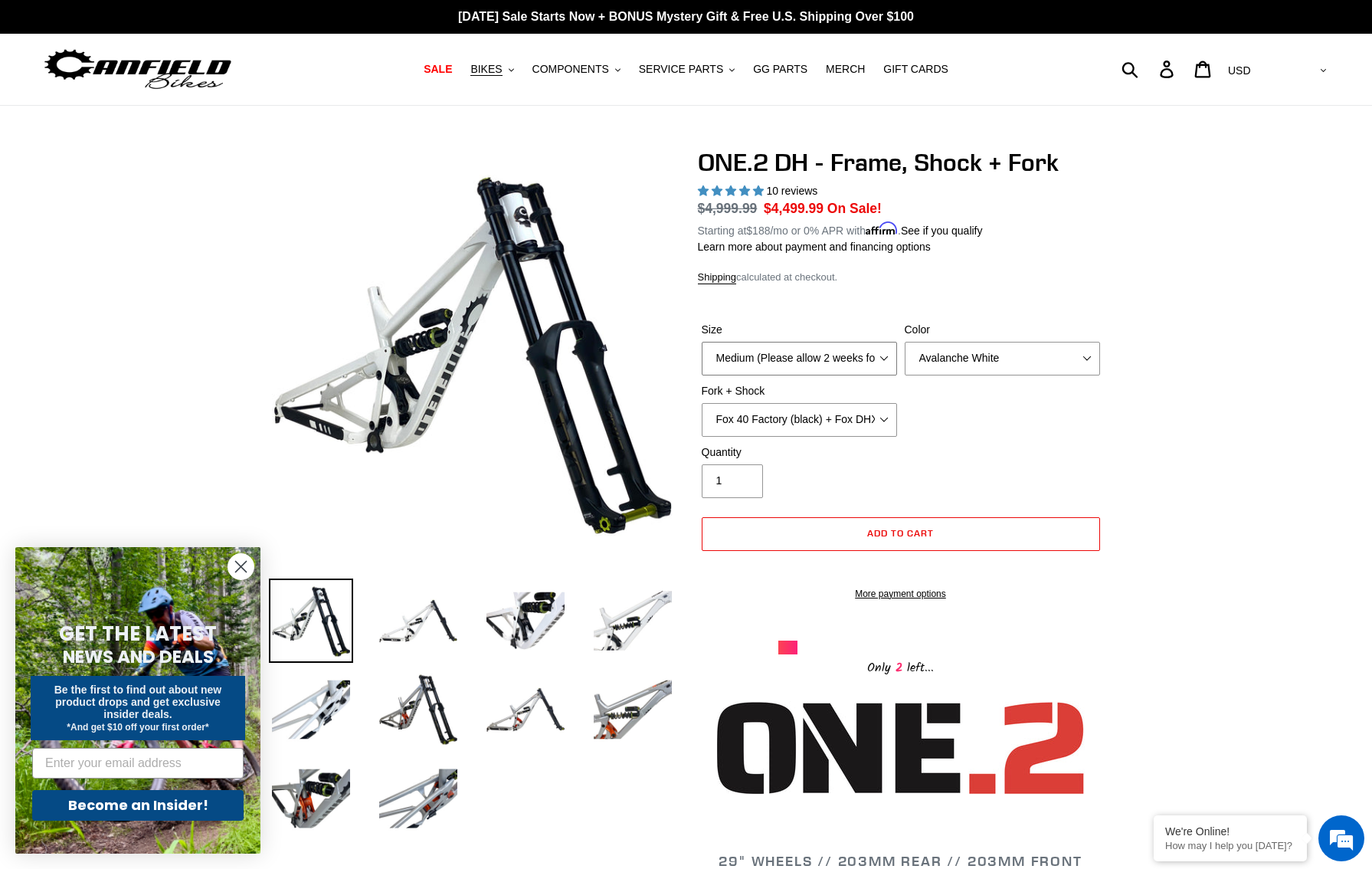
select select "Large (Sold Out)"
click option "Large (Sold Out)" at bounding box center [0, 0] width 0 height 0
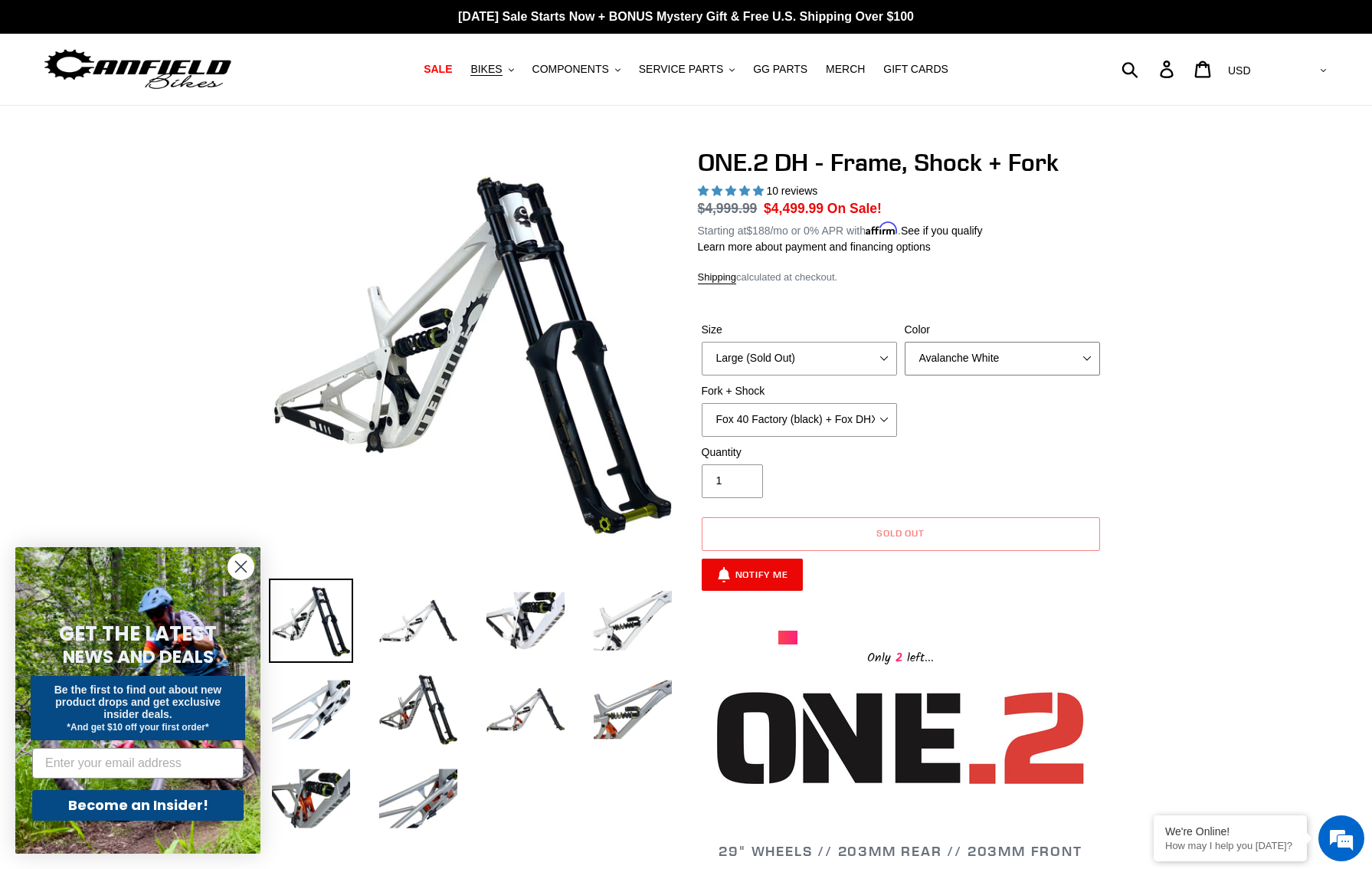
select select "Bentonite Grey"
click option "Bentonite Grey" at bounding box center [0, 0] width 0 height 0
select select "Fox 40 Factory (orange) + Fox DHX2 250x75"
click option "Fox 40 Factory (orange) + Fox DHX2 250x75" at bounding box center [0, 0] width 0 height 0
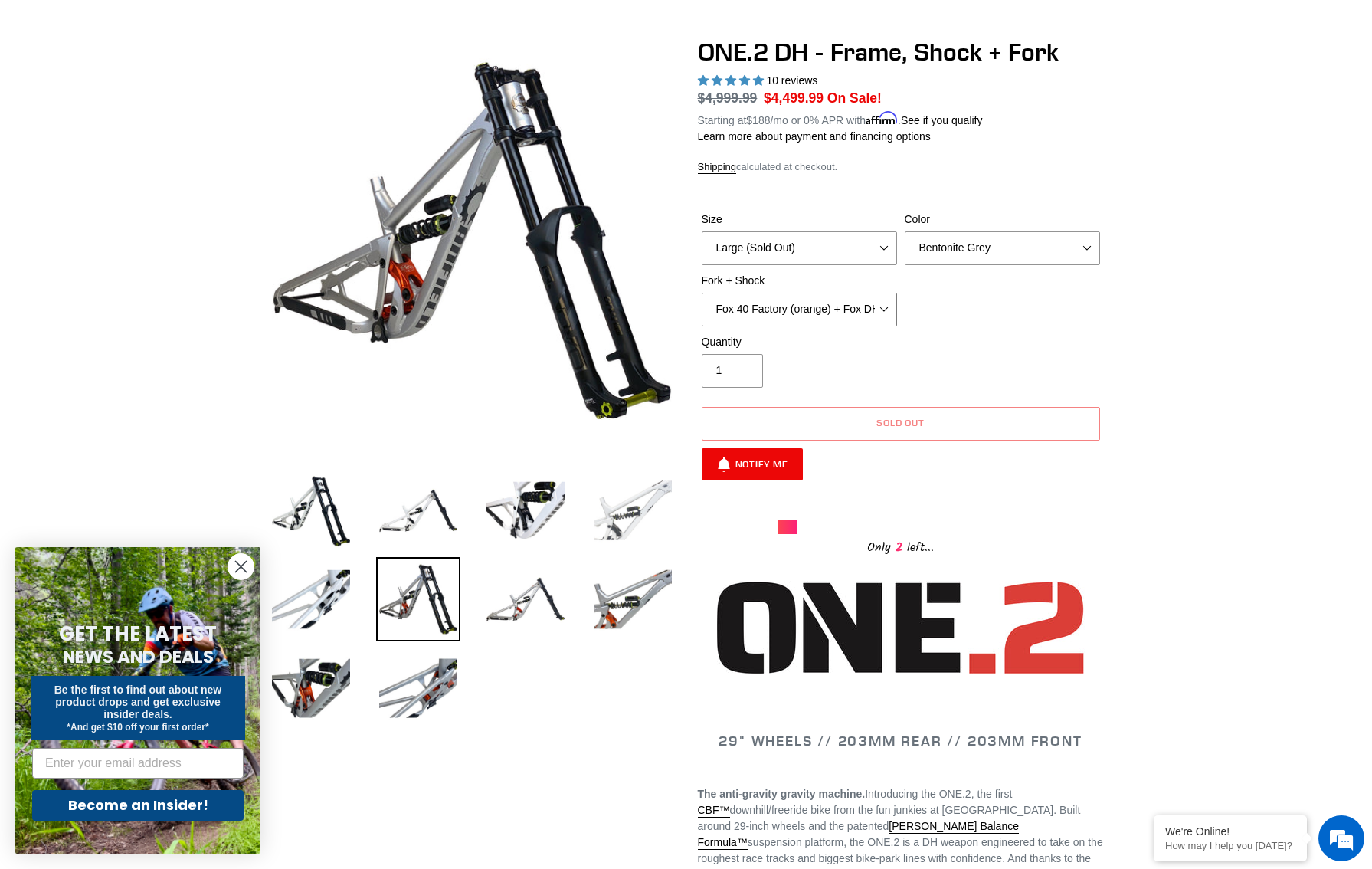
scroll to position [104, 0]
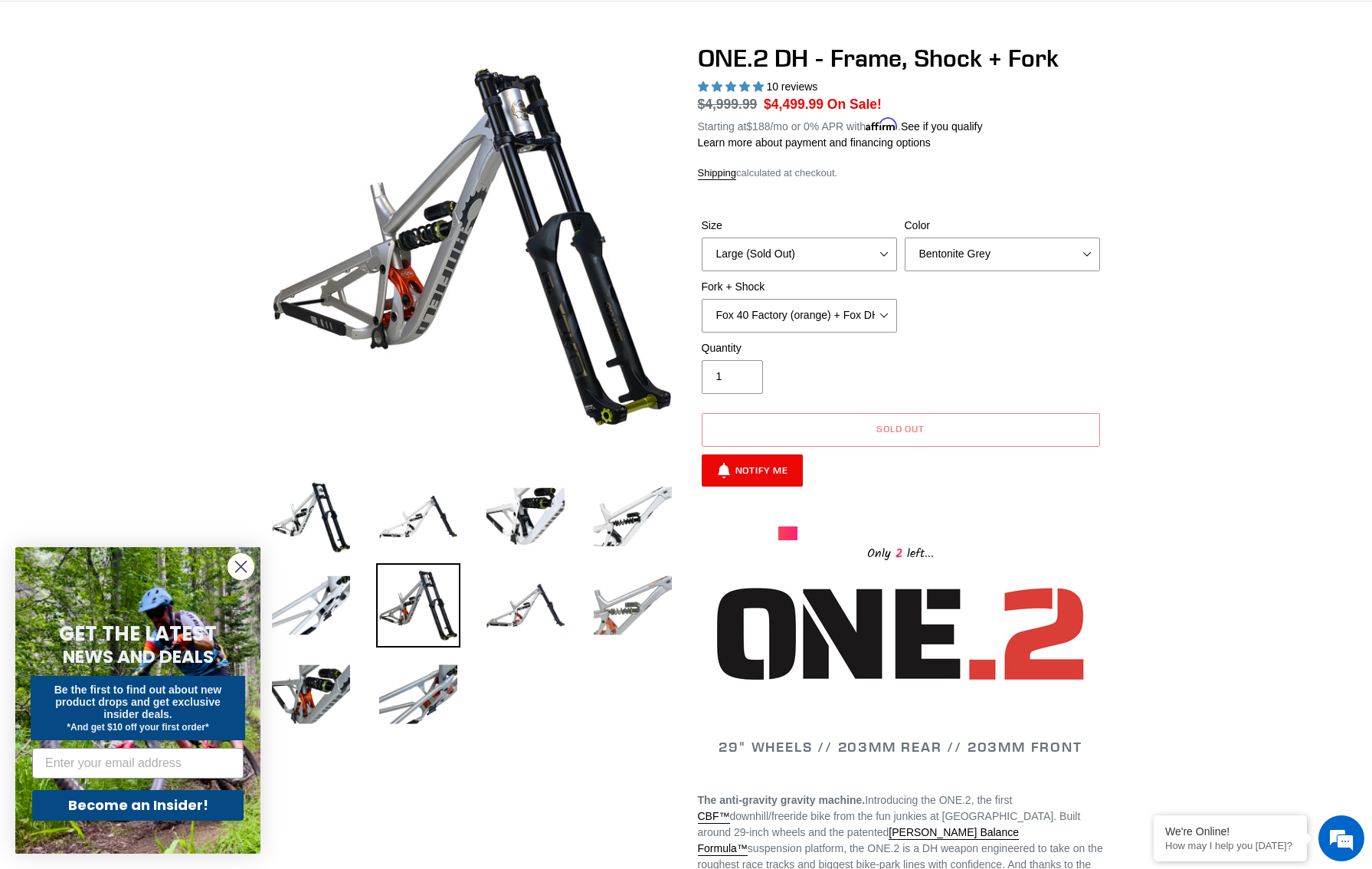
click at [607, 617] on img at bounding box center [632, 605] width 84 height 84
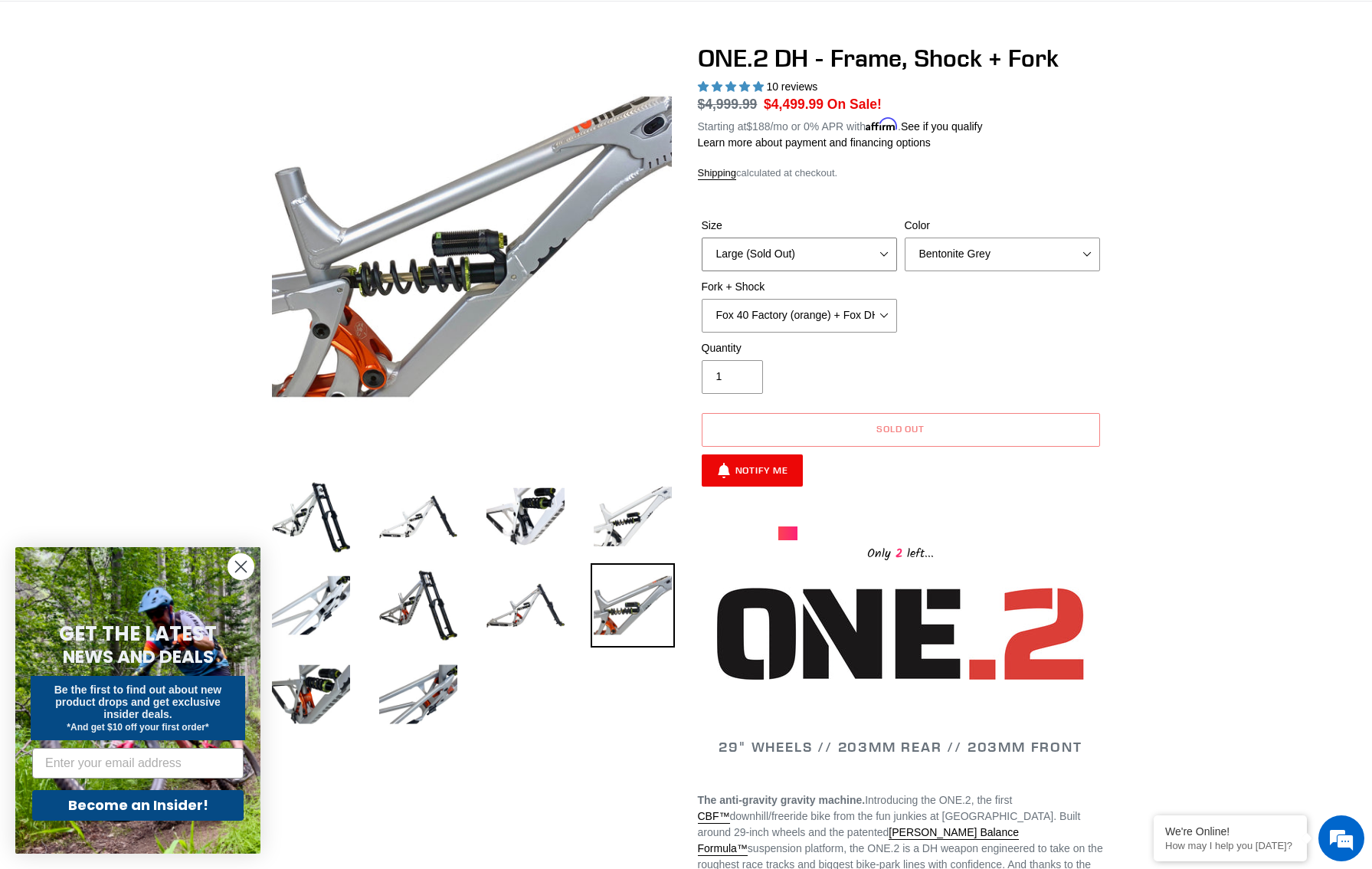
select select "Medium (Please allow 2 weeks for delivery)"
click option "Medium (Please allow 2 weeks for delivery)" at bounding box center [0, 0] width 0 height 0
click at [905, 238] on select "Avalanche White Bentonite Grey" at bounding box center [1003, 254] width 195 height 34
select select "Avalanche White"
click option "Avalanche White" at bounding box center [0, 0] width 0 height 0
